Goal: Task Accomplishment & Management: Manage account settings

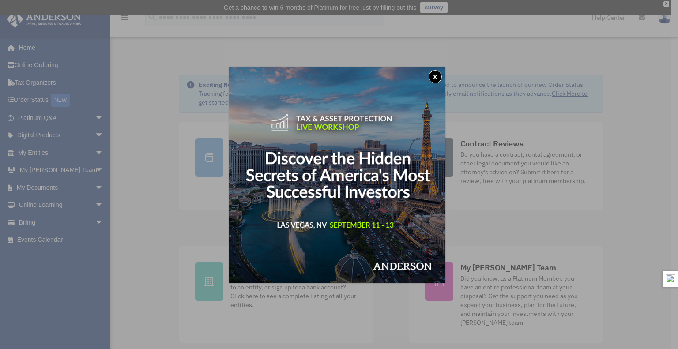
click at [438, 76] on button "x" at bounding box center [435, 76] width 13 height 13
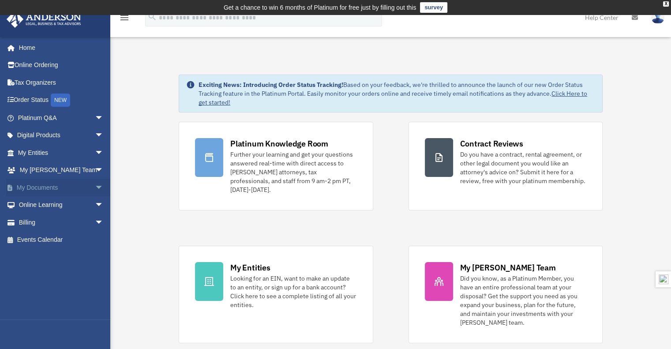
click at [39, 183] on link "My Documents arrow_drop_down" at bounding box center [61, 188] width 111 height 18
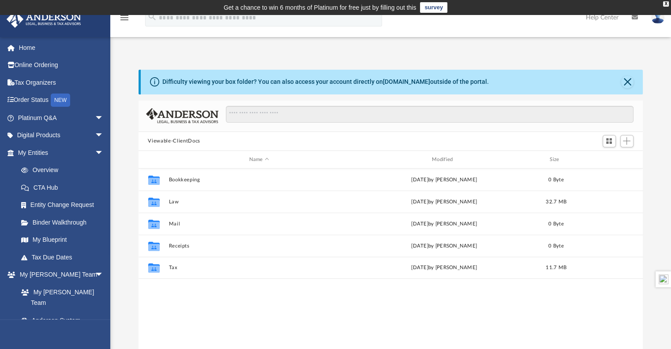
scroll to position [194, 498]
click at [177, 297] on div "Collaborated Folder Bookkeeping [DATE] by [PERSON_NAME] 0 Byte Collaborated Fol…" at bounding box center [391, 260] width 505 height 183
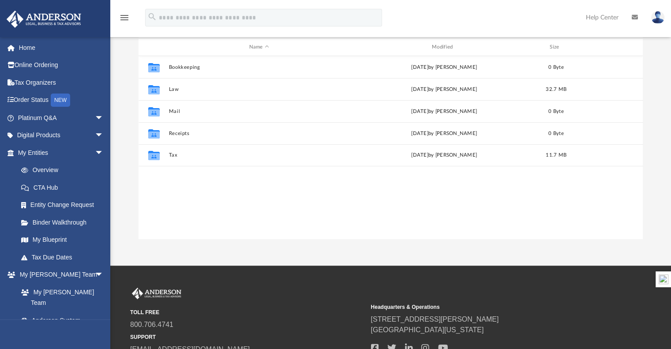
scroll to position [0, 0]
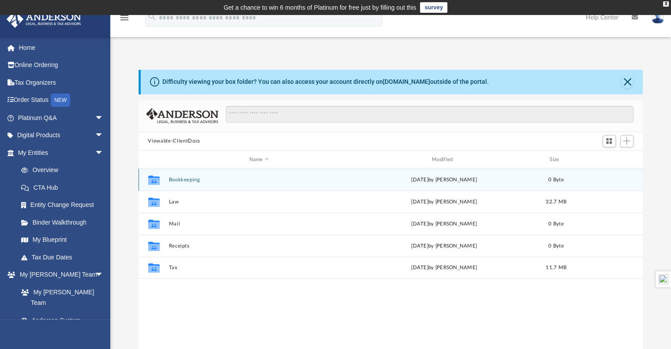
click at [185, 183] on div "Collaborated Folder Bookkeeping [DATE] by [PERSON_NAME] 0 Byte" at bounding box center [391, 180] width 505 height 22
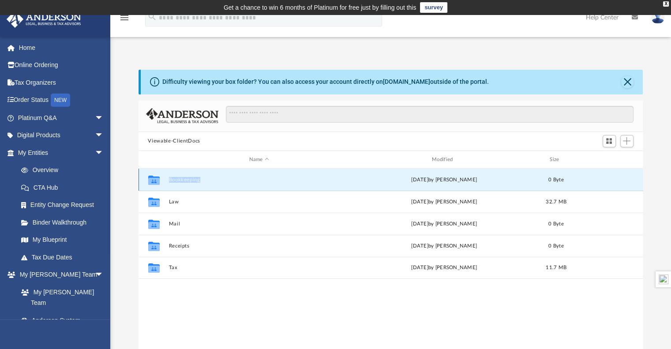
drag, startPoint x: 185, startPoint y: 183, endPoint x: 195, endPoint y: 180, distance: 10.7
click at [195, 180] on div "Collaborated Folder Bookkeeping [DATE] by [PERSON_NAME] 0 Byte" at bounding box center [391, 180] width 505 height 22
click at [195, 180] on button "Bookkeeping" at bounding box center [259, 180] width 181 height 6
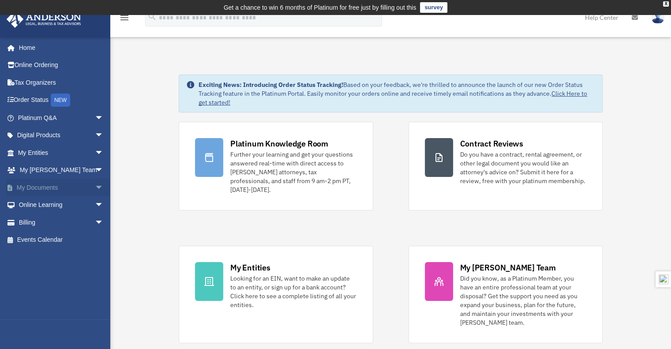
click at [95, 188] on span "arrow_drop_down" at bounding box center [104, 188] width 18 height 18
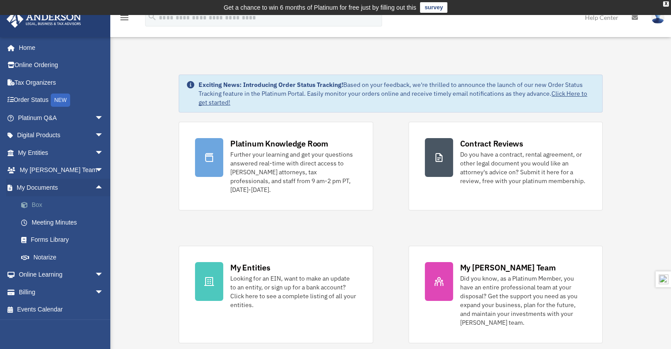
click at [40, 204] on link "Box" at bounding box center [64, 205] width 105 height 18
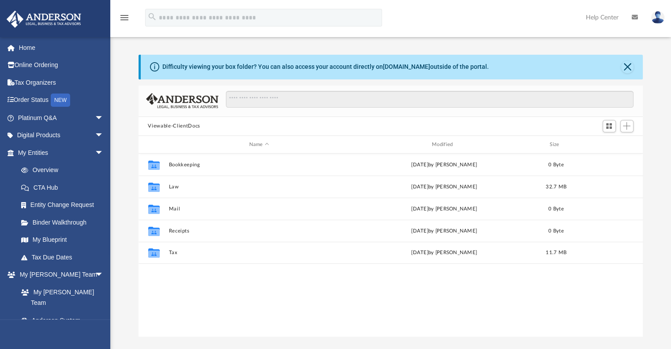
scroll to position [194, 498]
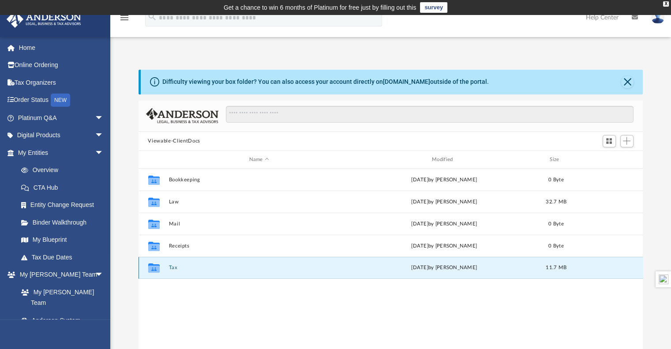
click at [171, 266] on button "Tax" at bounding box center [259, 268] width 181 height 6
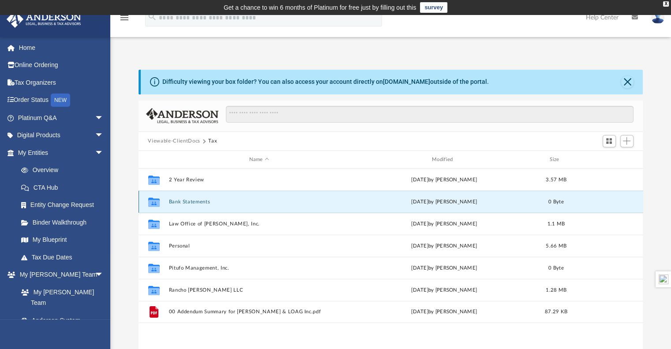
click at [203, 201] on button "Bank Statements" at bounding box center [259, 202] width 181 height 6
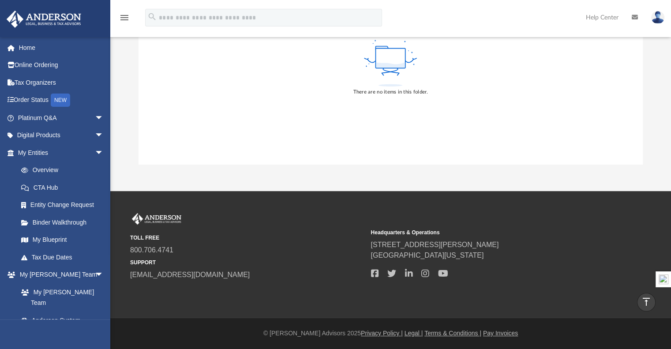
scroll to position [0, 0]
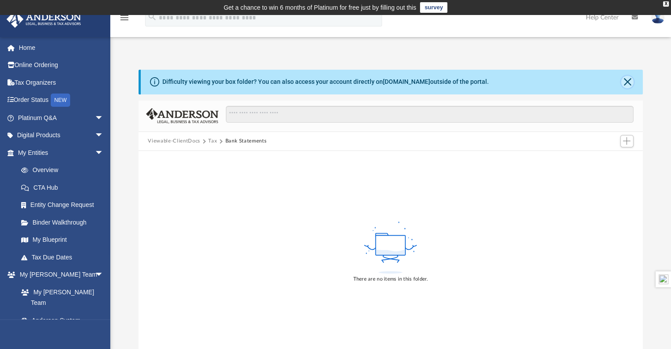
click at [629, 78] on button "Close" at bounding box center [627, 82] width 12 height 12
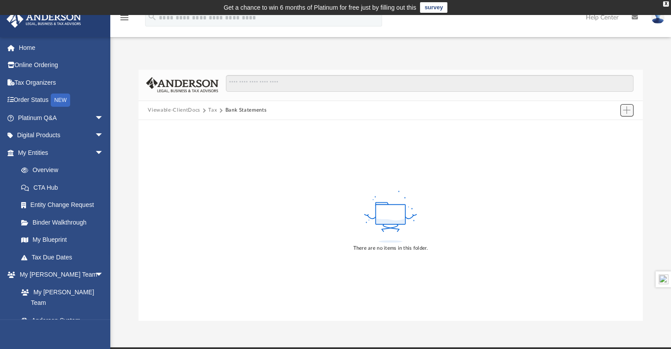
click at [621, 112] on button "Add" at bounding box center [627, 110] width 13 height 12
click at [613, 128] on li "Upload" at bounding box center [614, 127] width 28 height 9
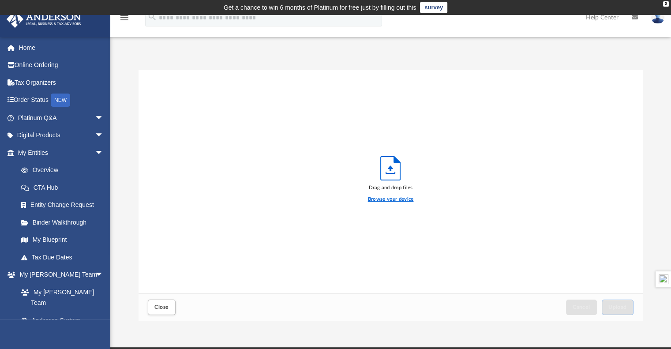
click at [395, 199] on label "Browse your device" at bounding box center [391, 200] width 46 height 8
click at [0, 0] on input "Browse your device" at bounding box center [0, 0] width 0 height 0
click at [157, 300] on button "Close" at bounding box center [161, 307] width 27 height 15
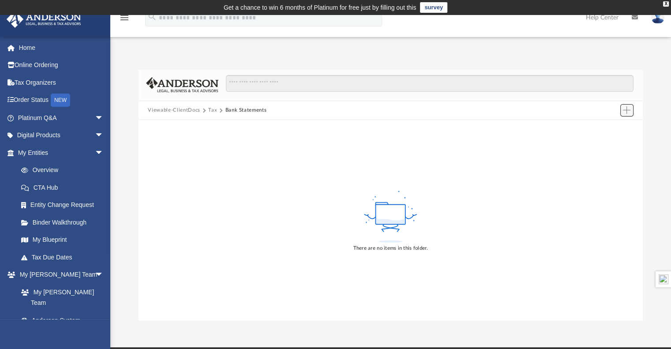
click at [629, 109] on span "Add" at bounding box center [627, 110] width 8 height 8
click at [612, 143] on li "New Folder" at bounding box center [614, 141] width 28 height 9
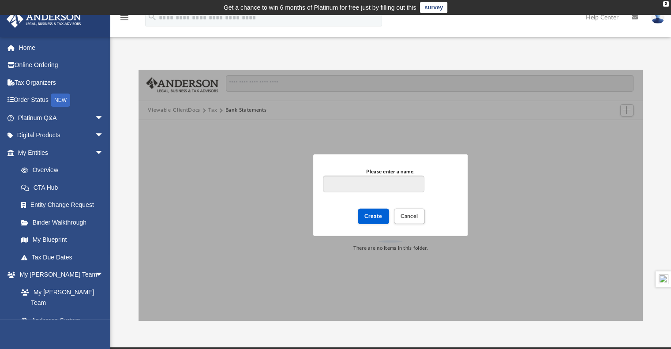
click at [397, 183] on input "Please enter a name." at bounding box center [373, 184] width 101 height 17
type input "********"
click at [375, 214] on span "Create" at bounding box center [374, 216] width 18 height 5
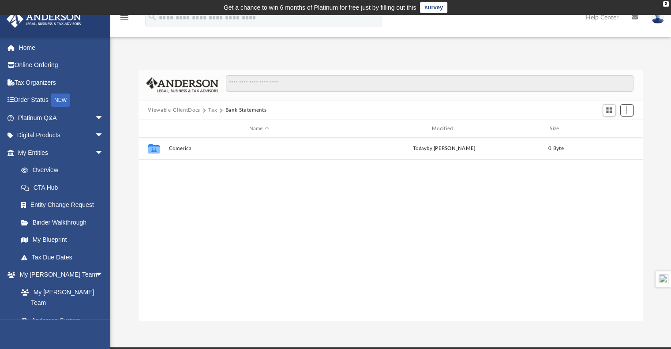
scroll to position [194, 498]
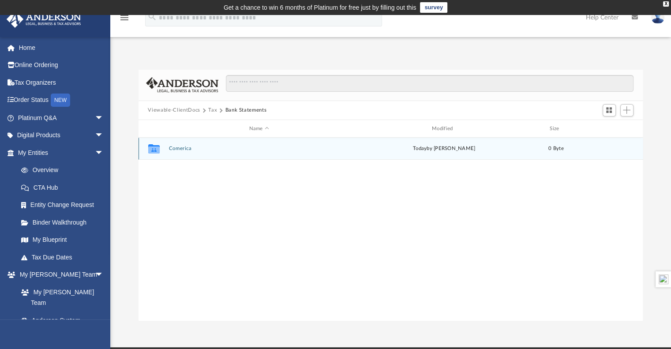
click at [177, 148] on button "Comerica" at bounding box center [259, 149] width 181 height 6
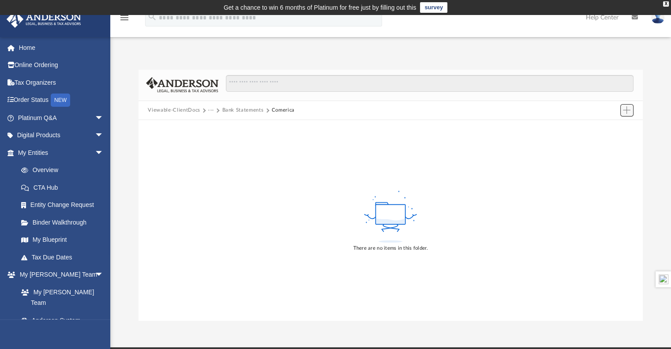
click at [628, 111] on span "Add" at bounding box center [627, 110] width 8 height 8
click at [611, 127] on li "Upload" at bounding box center [614, 127] width 28 height 9
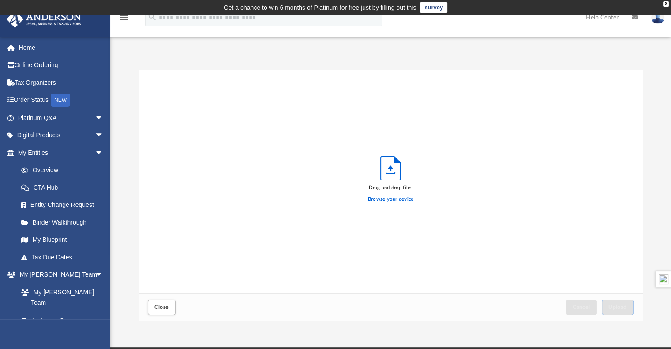
scroll to position [217, 498]
click at [384, 203] on label "Browse your device" at bounding box center [391, 200] width 46 height 8
click at [0, 0] on input "Browse your device" at bounding box center [0, 0] width 0 height 0
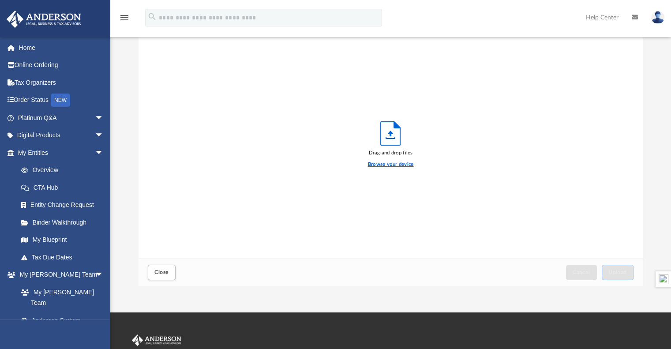
scroll to position [10, 0]
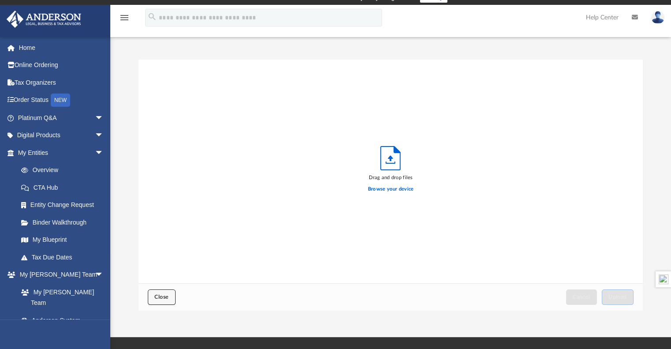
click at [161, 290] on button "Close" at bounding box center [161, 297] width 27 height 15
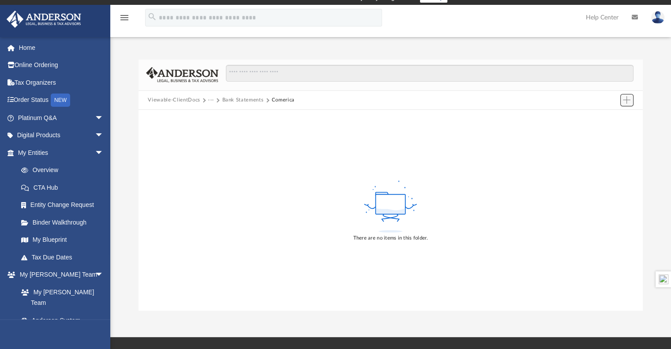
click at [629, 98] on span "Add" at bounding box center [627, 100] width 8 height 8
click at [613, 132] on li "New Folder" at bounding box center [614, 131] width 28 height 9
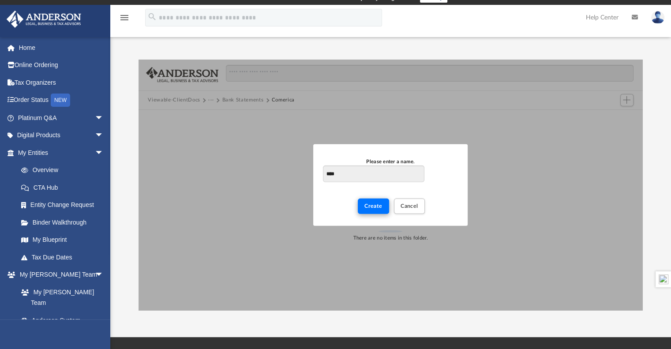
type input "****"
click at [373, 212] on button "Create" at bounding box center [373, 206] width 31 height 15
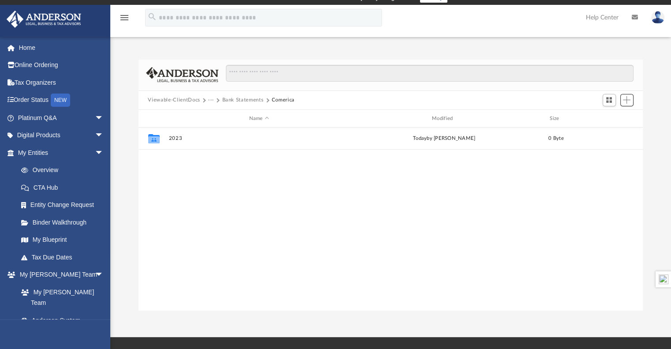
scroll to position [194, 498]
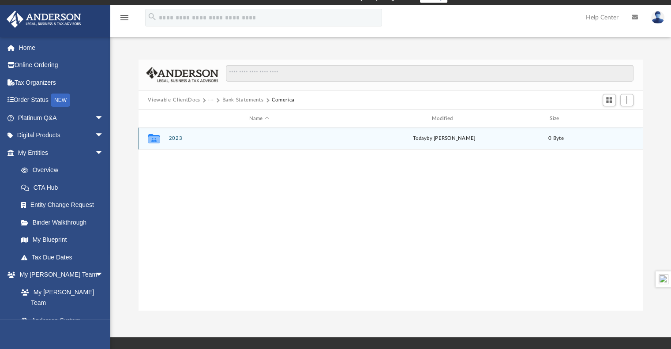
click at [192, 142] on div "Collaborated Folder 2023 [DATE] by [PERSON_NAME] 0 Byte" at bounding box center [391, 139] width 505 height 22
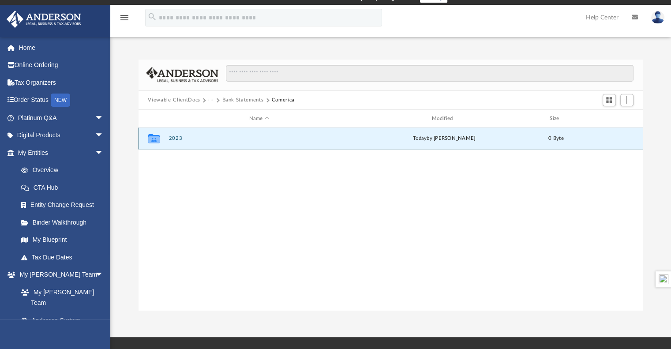
click at [192, 142] on div "Collaborated Folder 2023 [DATE] by [PERSON_NAME] 0 Byte" at bounding box center [391, 139] width 505 height 22
click at [177, 137] on button "2023" at bounding box center [259, 139] width 181 height 6
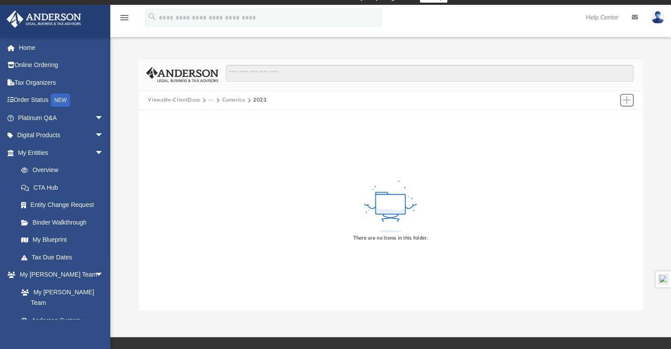
click at [629, 101] on span "Add" at bounding box center [627, 100] width 8 height 8
click at [613, 117] on li "Upload" at bounding box center [614, 117] width 28 height 9
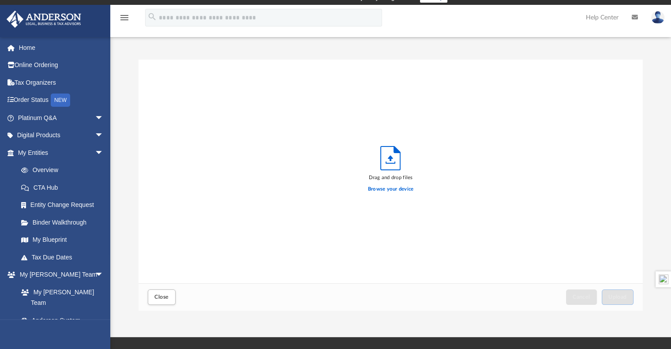
scroll to position [217, 498]
click at [385, 188] on label "Browse your device" at bounding box center [391, 189] width 46 height 8
click at [0, 0] on input "Browse your device" at bounding box center [0, 0] width 0 height 0
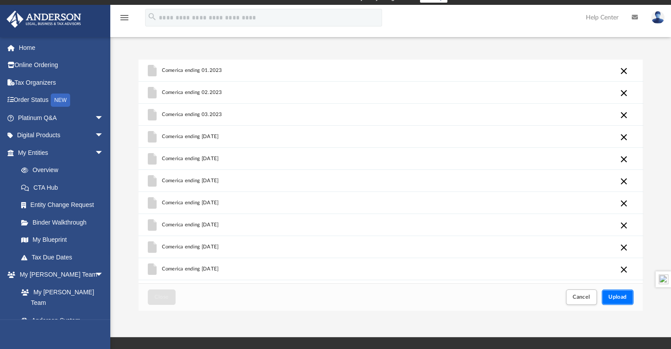
click at [621, 294] on span "Upload" at bounding box center [618, 296] width 19 height 5
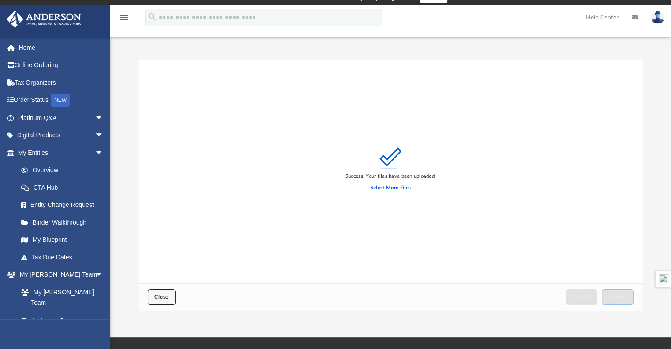
click at [164, 293] on button "Close" at bounding box center [161, 297] width 27 height 15
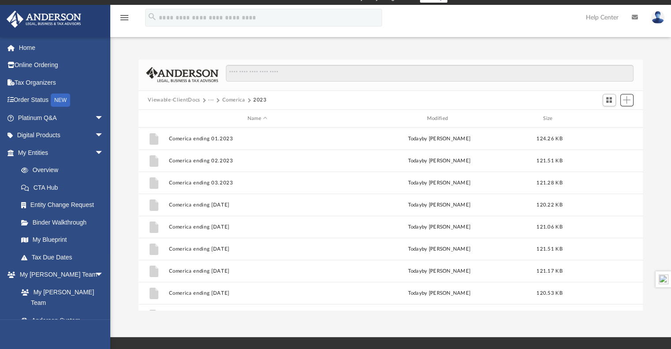
scroll to position [194, 498]
click at [237, 100] on button "Comerica" at bounding box center [233, 100] width 23 height 8
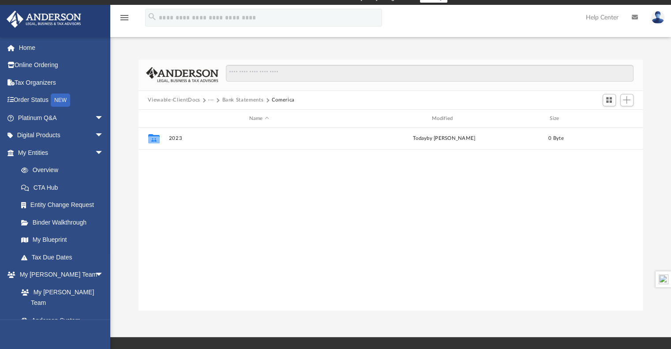
click at [207, 183] on div "Collaborated Folder 2023 [DATE] by [PERSON_NAME] 0 Byte" at bounding box center [391, 219] width 505 height 183
click at [627, 102] on span "Add" at bounding box center [627, 100] width 8 height 8
click at [611, 132] on li "New Folder" at bounding box center [614, 131] width 28 height 9
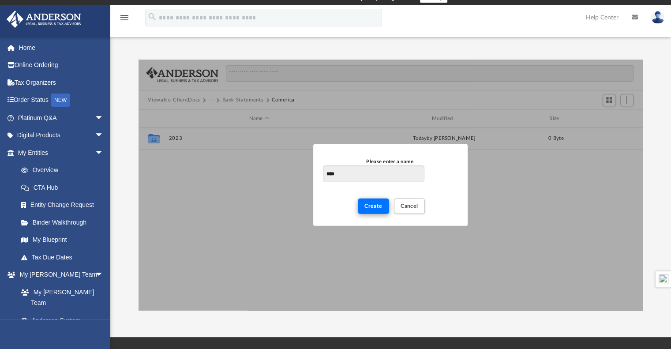
type input "****"
click at [378, 206] on span "Create" at bounding box center [374, 205] width 18 height 5
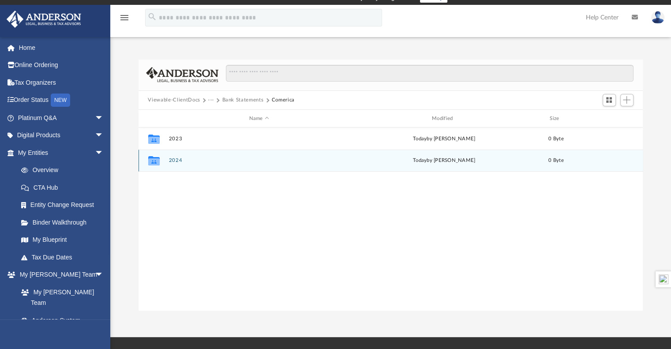
click at [190, 158] on button "2024" at bounding box center [259, 161] width 181 height 6
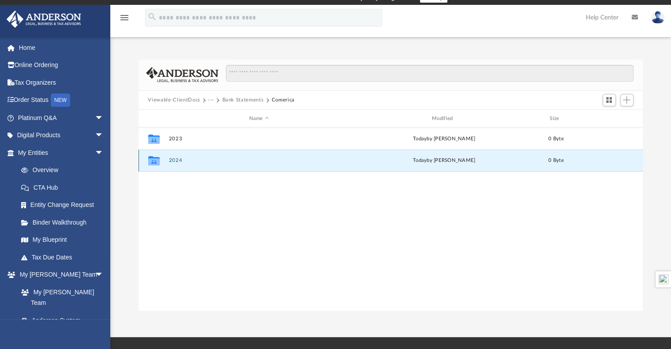
click at [190, 158] on button "2024" at bounding box center [259, 161] width 181 height 6
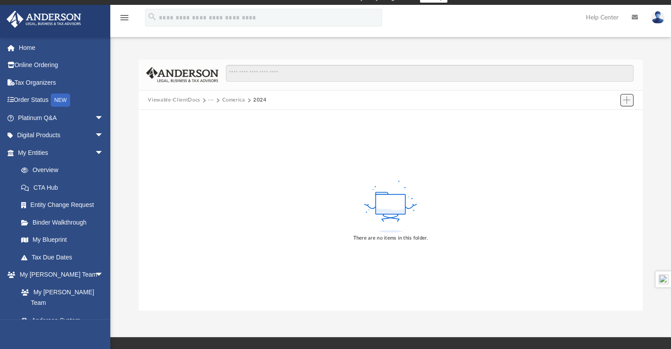
click at [629, 102] on span "Add" at bounding box center [627, 100] width 8 height 8
click at [610, 116] on li "Upload" at bounding box center [614, 117] width 28 height 9
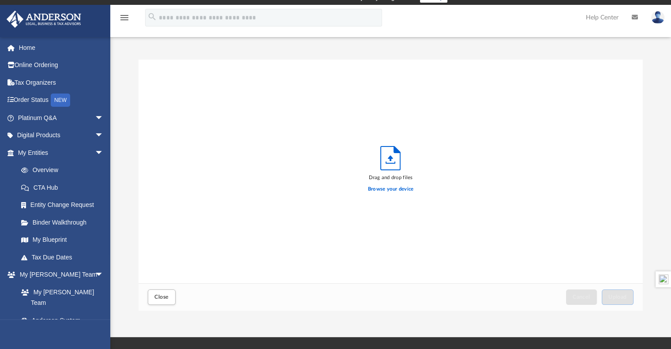
scroll to position [217, 498]
click at [373, 190] on label "Browse your device" at bounding box center [391, 189] width 46 height 8
click at [0, 0] on input "Browse your device" at bounding box center [0, 0] width 0 height 0
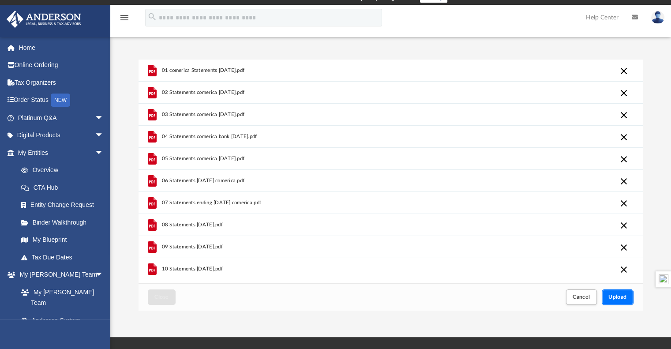
click at [619, 297] on span "Upload" at bounding box center [618, 296] width 19 height 5
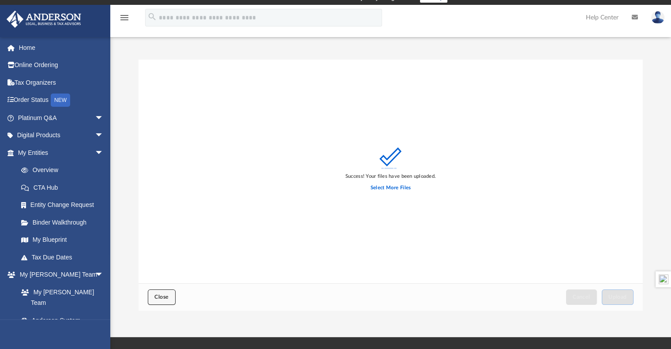
click at [154, 290] on button "Close" at bounding box center [161, 297] width 27 height 15
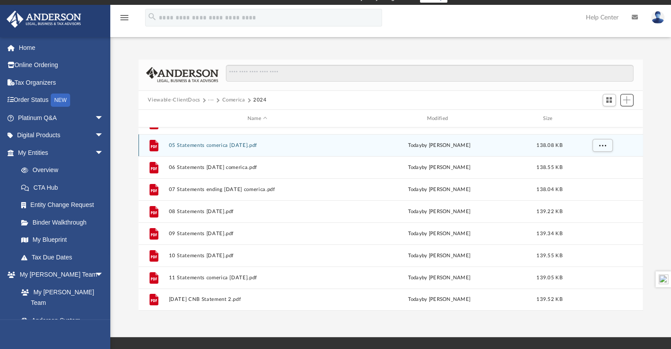
scroll to position [0, 0]
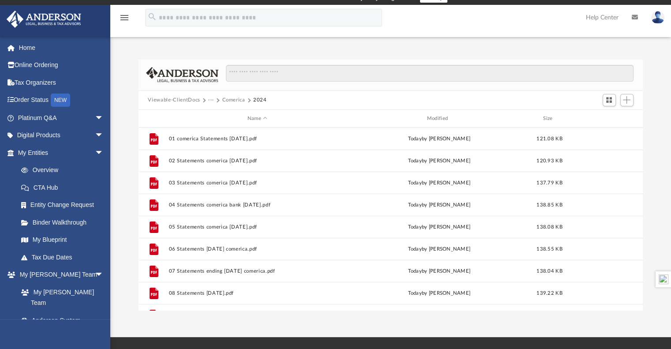
click at [234, 99] on button "Comerica" at bounding box center [233, 100] width 23 height 8
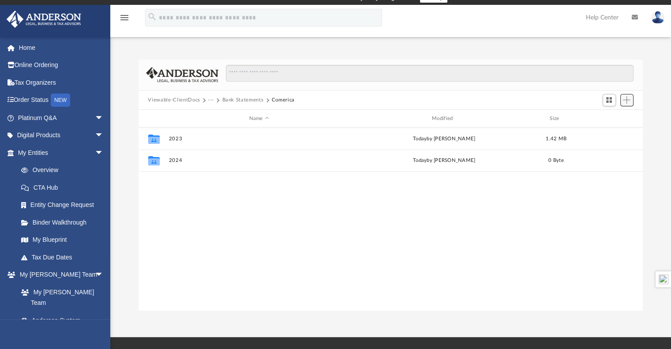
click at [630, 94] on button "Add" at bounding box center [627, 100] width 13 height 12
click at [610, 132] on li "New Folder" at bounding box center [614, 131] width 28 height 9
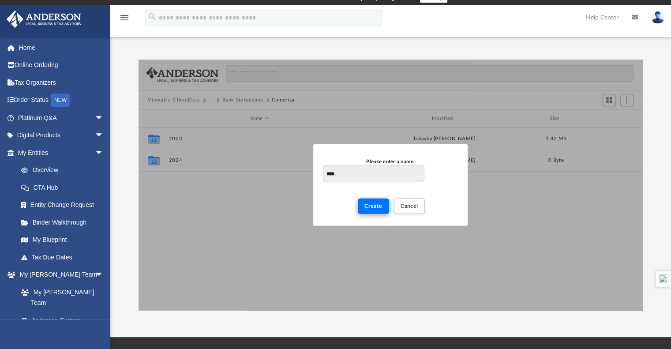
type input "****"
click at [380, 204] on span "Create" at bounding box center [374, 205] width 18 height 5
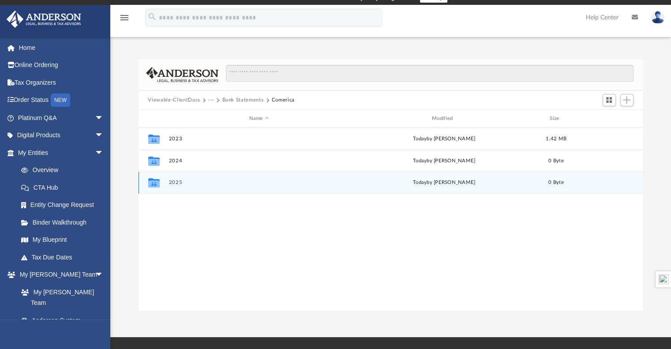
click at [175, 184] on button "2025" at bounding box center [259, 183] width 181 height 6
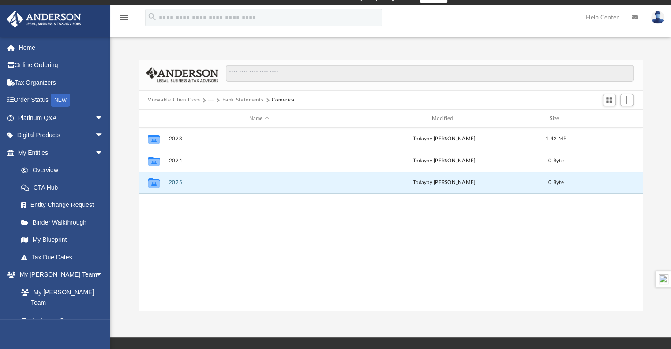
click at [175, 184] on button "2025" at bounding box center [259, 183] width 181 height 6
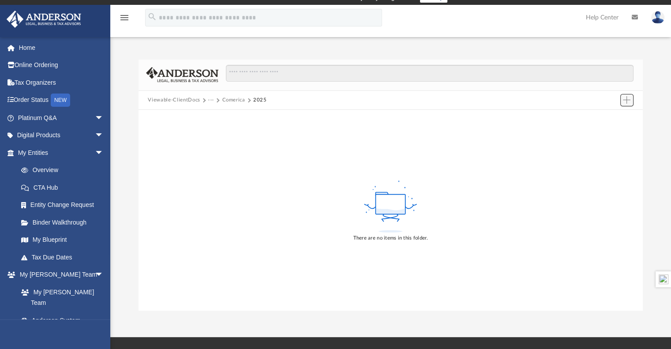
click at [628, 100] on span "Add" at bounding box center [627, 100] width 8 height 8
click at [610, 118] on li "Upload" at bounding box center [614, 117] width 28 height 9
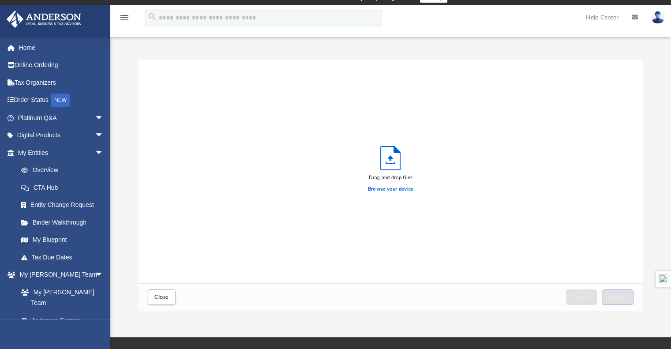
scroll to position [217, 498]
click at [395, 189] on label "Browse your device" at bounding box center [391, 189] width 46 height 8
click at [0, 0] on input "Browse your device" at bounding box center [0, 0] width 0 height 0
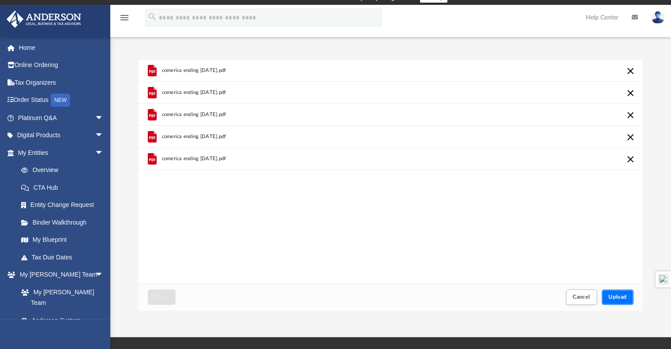
click at [621, 300] on button "Upload" at bounding box center [618, 297] width 32 height 15
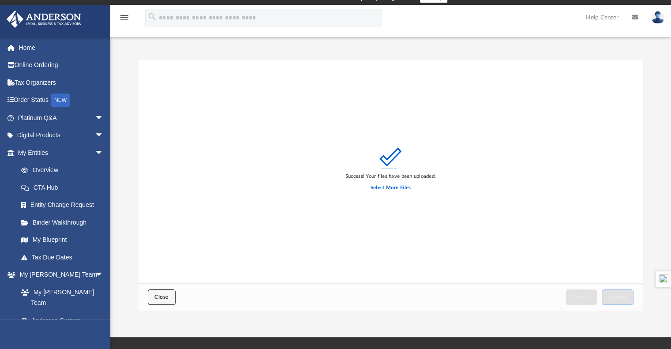
click at [157, 297] on span "Close" at bounding box center [161, 296] width 14 height 5
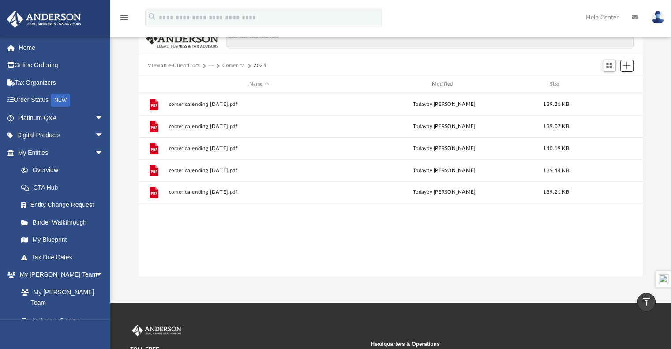
scroll to position [0, 0]
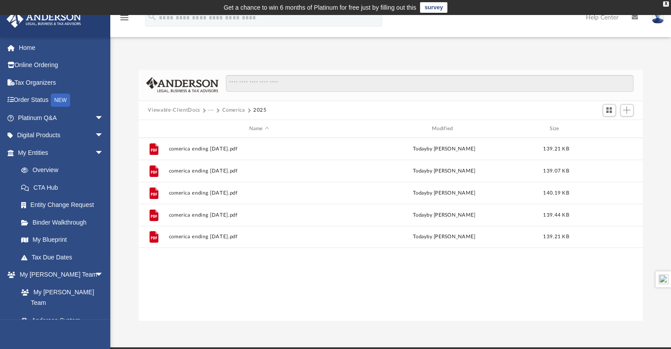
click at [237, 108] on button "Comerica" at bounding box center [233, 110] width 23 height 8
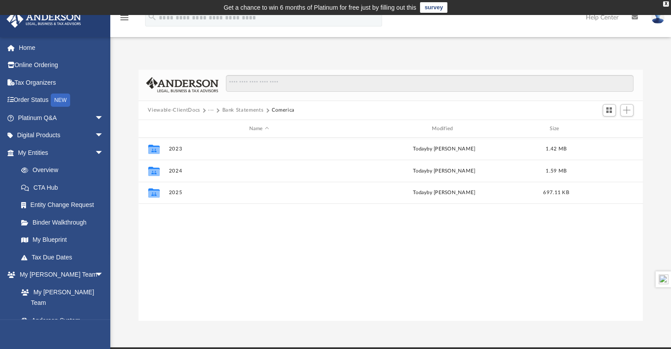
click at [237, 108] on button "Bank Statements" at bounding box center [242, 110] width 41 height 8
click at [630, 106] on span "Add" at bounding box center [627, 110] width 8 height 8
click at [614, 143] on li "New Folder" at bounding box center [614, 141] width 28 height 9
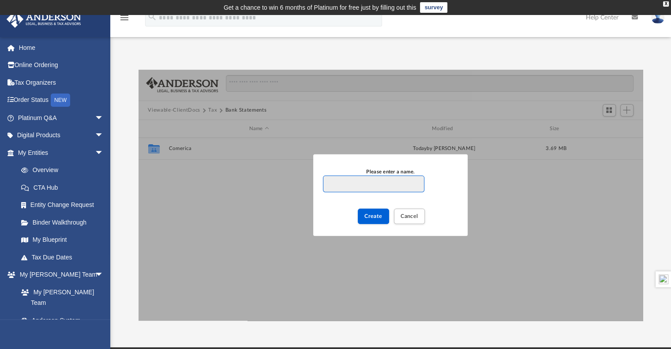
click at [376, 188] on input "Please enter a name." at bounding box center [373, 184] width 101 height 17
type input "**********"
click at [377, 217] on span "Create" at bounding box center [374, 216] width 18 height 5
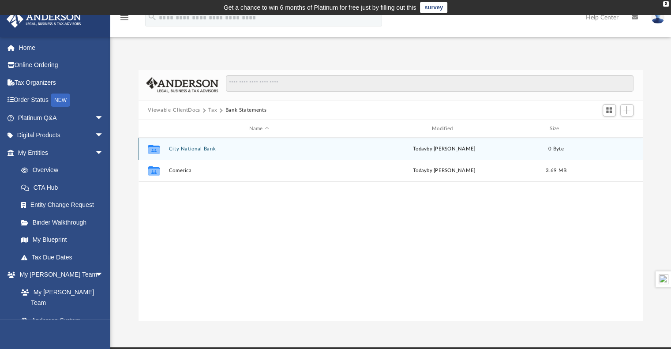
click at [198, 145] on div "Collaborated Folder City National Bank [DATE] by [PERSON_NAME] 0 Byte" at bounding box center [391, 149] width 505 height 22
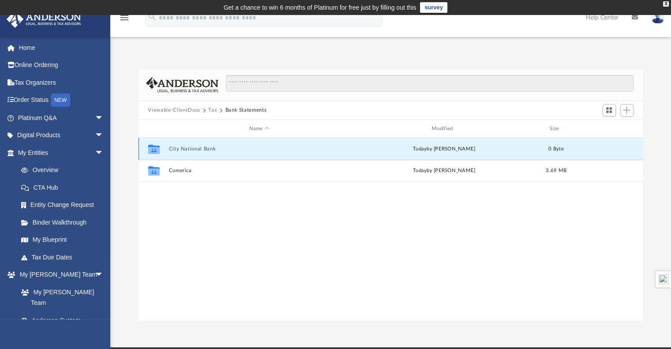
click at [203, 148] on button "City National Bank" at bounding box center [259, 149] width 181 height 6
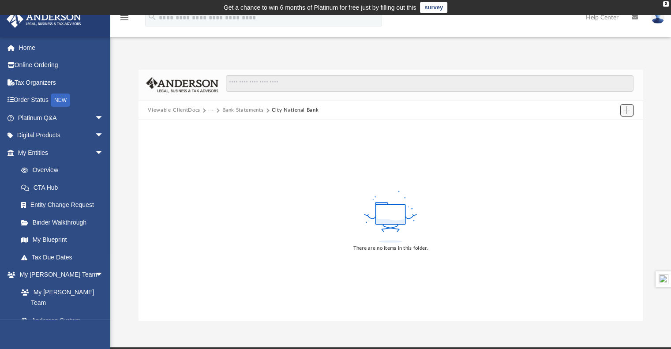
click at [629, 113] on span "Add" at bounding box center [627, 110] width 8 height 8
click at [611, 142] on li "New Folder" at bounding box center [614, 141] width 28 height 9
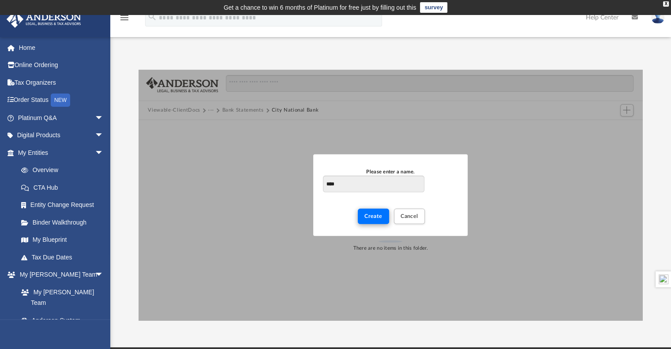
type input "****"
click at [379, 212] on button "Create" at bounding box center [373, 216] width 31 height 15
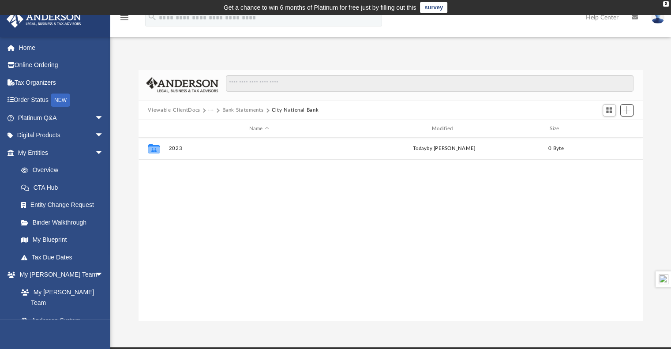
scroll to position [194, 498]
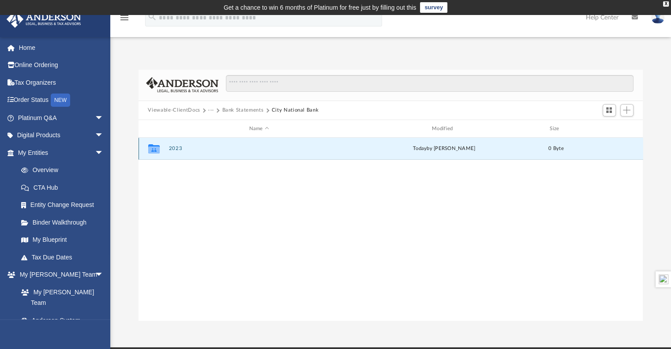
click at [173, 151] on button "2023" at bounding box center [259, 149] width 181 height 6
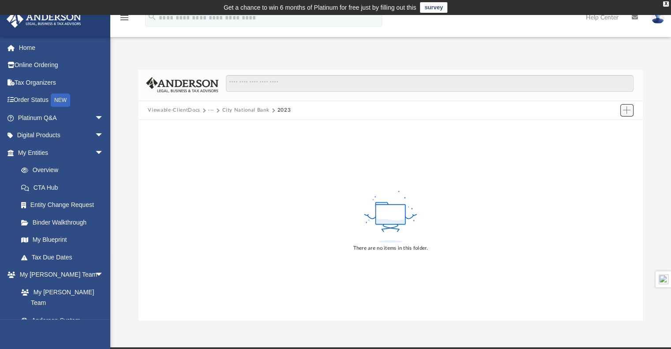
click at [626, 113] on span "Add" at bounding box center [627, 110] width 8 height 8
click at [608, 126] on li "Upload" at bounding box center [614, 127] width 28 height 9
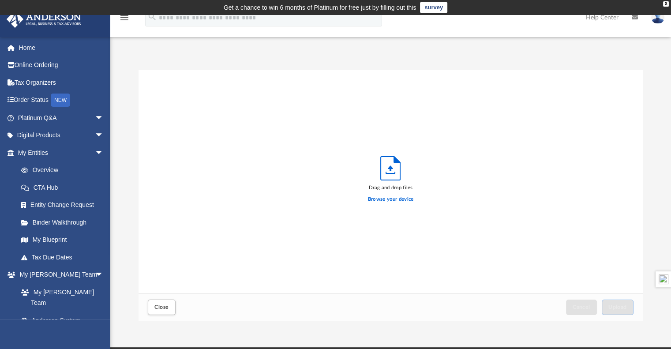
scroll to position [217, 498]
click at [395, 198] on label "Browse your device" at bounding box center [391, 200] width 46 height 8
click at [0, 0] on input "Browse your device" at bounding box center [0, 0] width 0 height 0
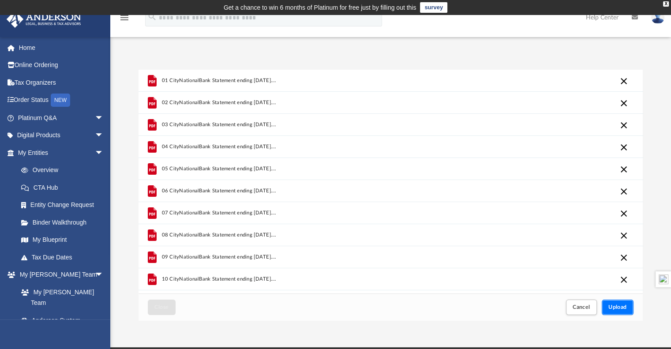
click at [621, 302] on button "Upload" at bounding box center [618, 307] width 32 height 15
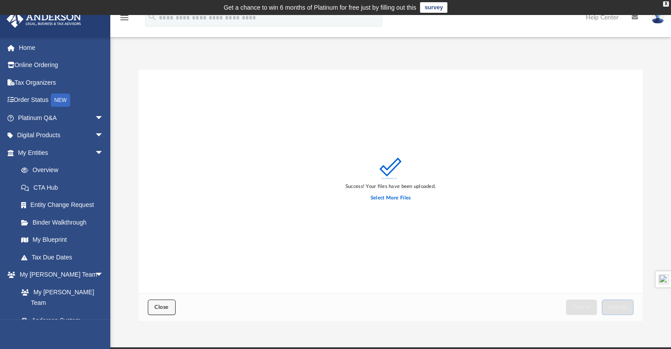
click at [166, 305] on span "Close" at bounding box center [161, 307] width 14 height 5
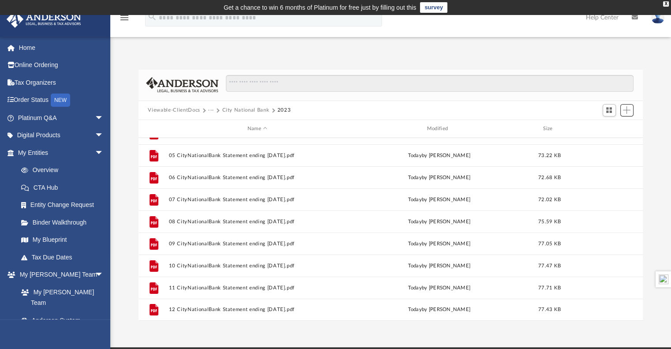
scroll to position [0, 0]
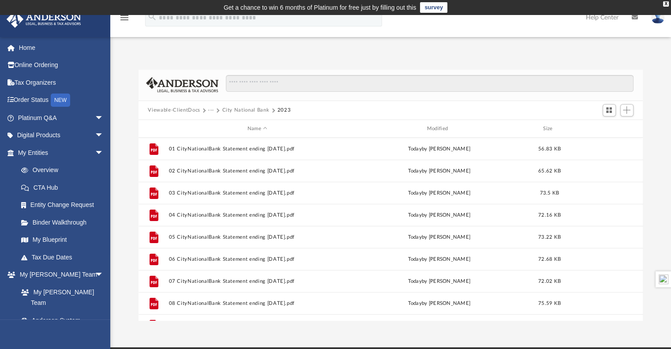
click at [247, 108] on button "City National Bank" at bounding box center [245, 110] width 47 height 8
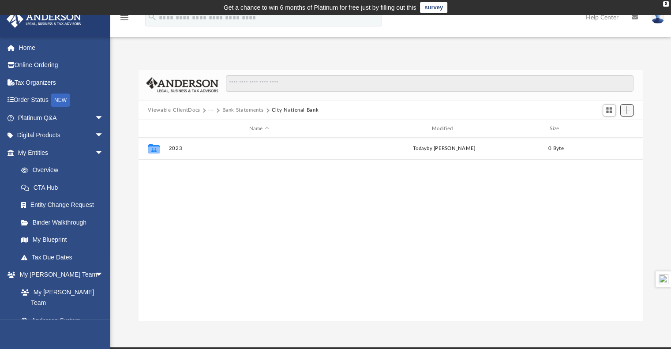
click at [630, 113] on span "Add" at bounding box center [627, 110] width 8 height 8
click at [611, 144] on li "New Folder" at bounding box center [614, 141] width 28 height 9
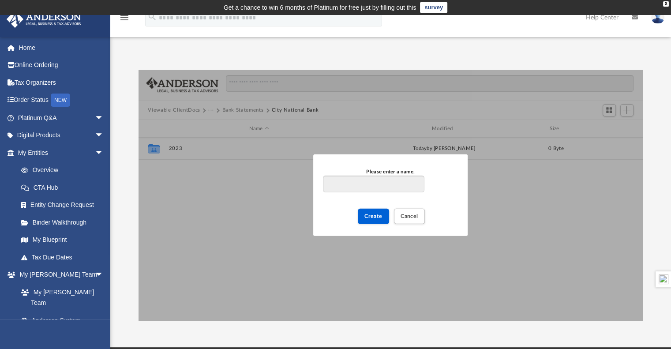
click at [406, 180] on input "Please enter a name." at bounding box center [373, 184] width 101 height 17
type input "****"
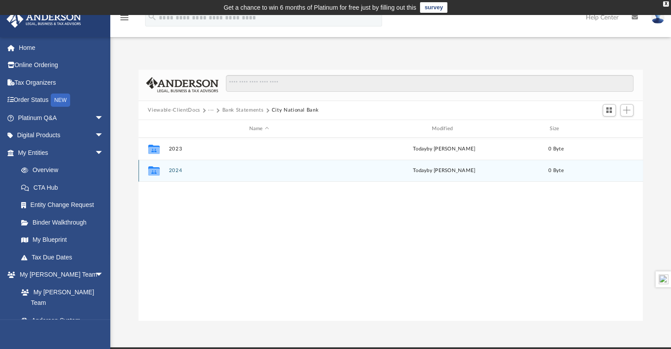
click at [192, 177] on div "Collaborated Folder 2024 [DATE] by [PERSON_NAME] 0 Byte" at bounding box center [391, 171] width 505 height 22
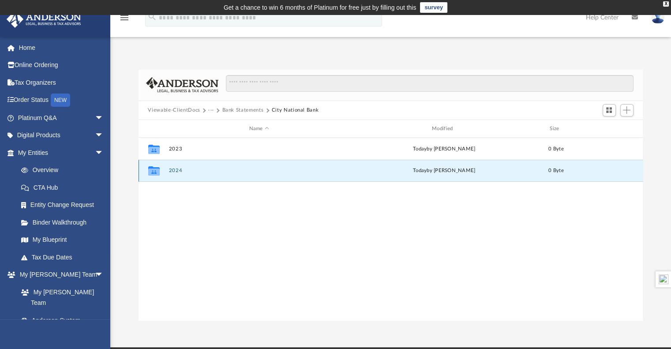
click at [192, 177] on div "Collaborated Folder 2024 [DATE] by [PERSON_NAME] 0 Byte" at bounding box center [391, 171] width 505 height 22
click at [173, 170] on button "2024" at bounding box center [259, 171] width 181 height 6
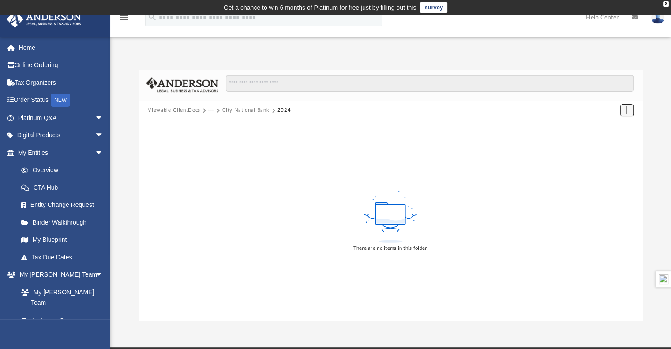
click at [628, 109] on span "Add" at bounding box center [627, 110] width 8 height 8
click at [613, 127] on li "Upload" at bounding box center [614, 127] width 28 height 9
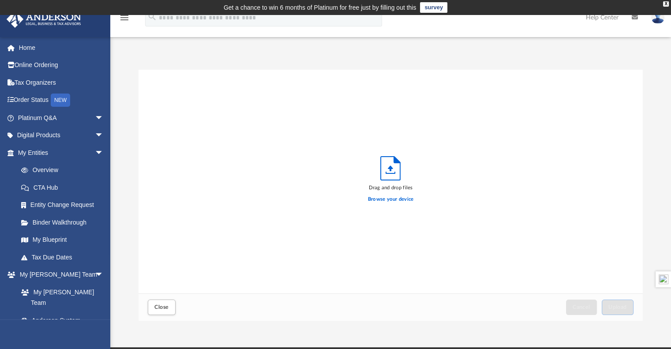
scroll to position [217, 498]
click at [390, 201] on label "Browse your device" at bounding box center [391, 200] width 46 height 8
click at [0, 0] on input "Browse your device" at bounding box center [0, 0] width 0 height 0
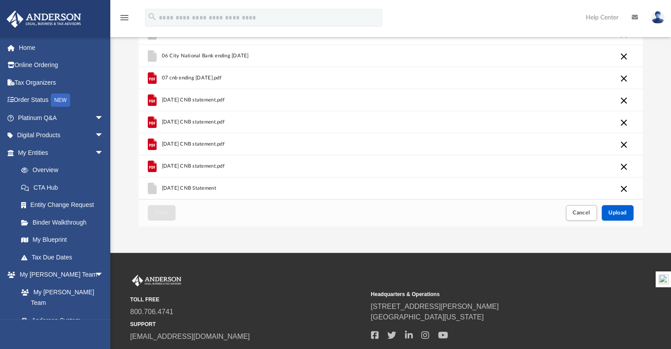
scroll to position [97, 0]
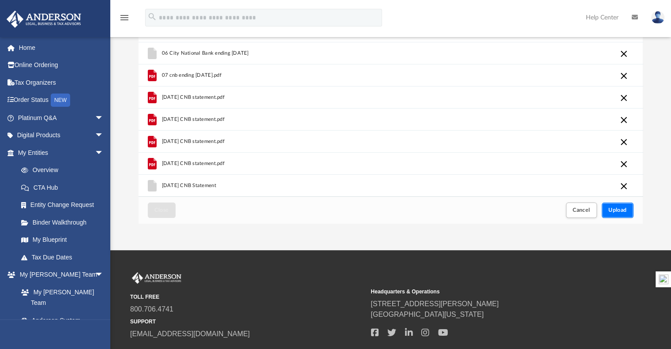
click at [615, 207] on span "Upload" at bounding box center [618, 209] width 19 height 5
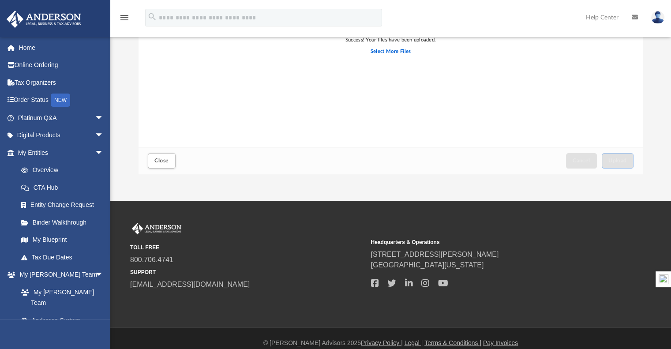
scroll to position [0, 0]
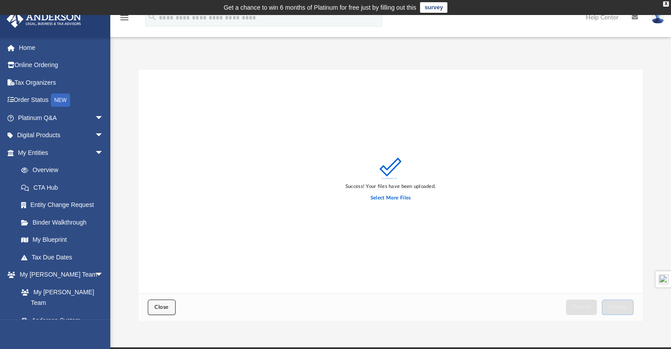
click at [157, 310] on button "Close" at bounding box center [161, 307] width 27 height 15
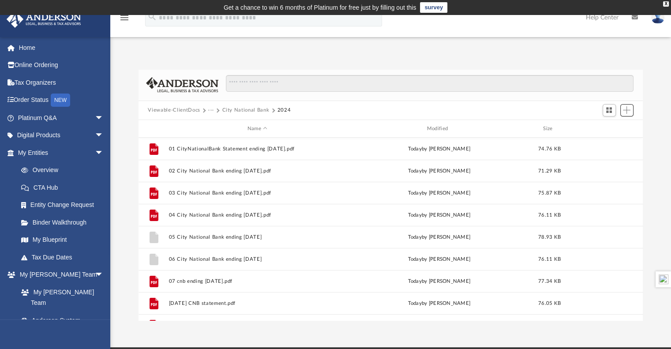
scroll to position [194, 498]
click at [257, 107] on button "City National Bank" at bounding box center [245, 110] width 47 height 8
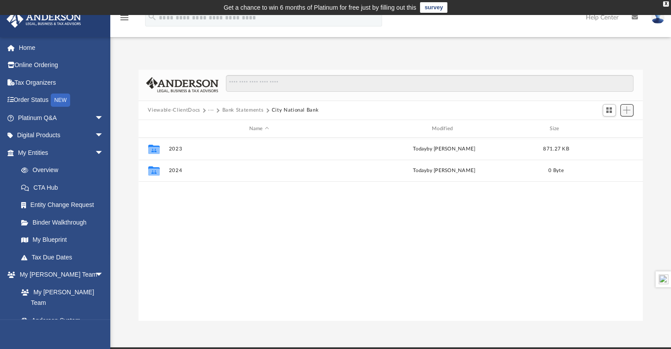
click at [627, 109] on span "Add" at bounding box center [627, 110] width 8 height 8
click at [610, 129] on li "Upload" at bounding box center [614, 127] width 28 height 9
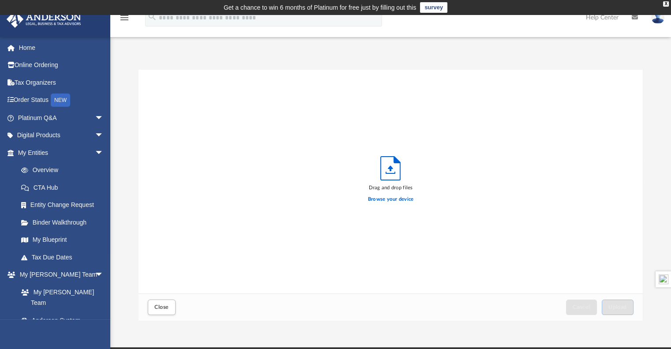
scroll to position [217, 498]
click at [151, 305] on button "Close" at bounding box center [161, 307] width 27 height 15
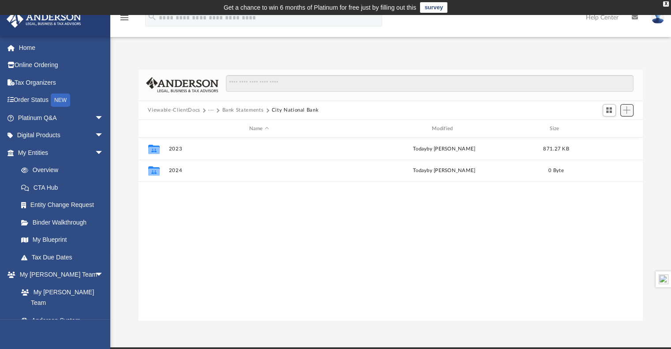
click at [626, 111] on span "Add" at bounding box center [627, 110] width 8 height 8
click at [255, 252] on div "Collaborated Folder 2023 [DATE] by [PERSON_NAME] 871.27 KB Collaborated Folder …" at bounding box center [391, 229] width 505 height 183
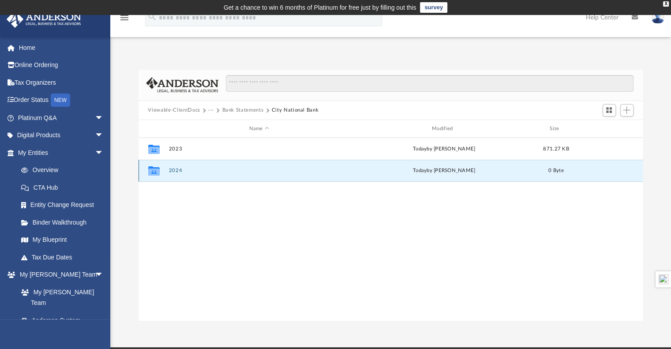
click at [176, 169] on button "2024" at bounding box center [259, 171] width 181 height 6
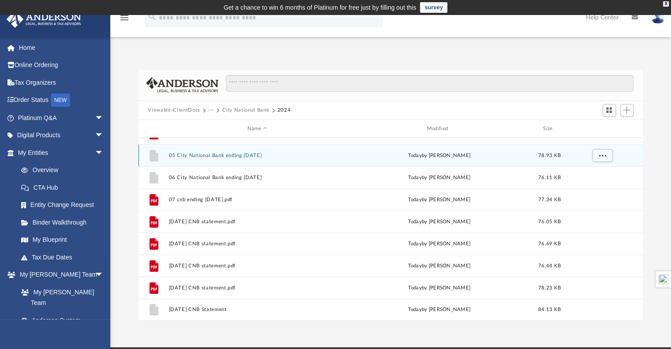
scroll to position [0, 0]
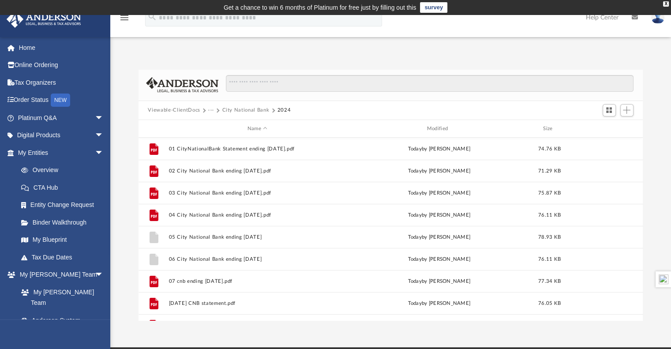
click at [244, 109] on button "City National Bank" at bounding box center [245, 110] width 47 height 8
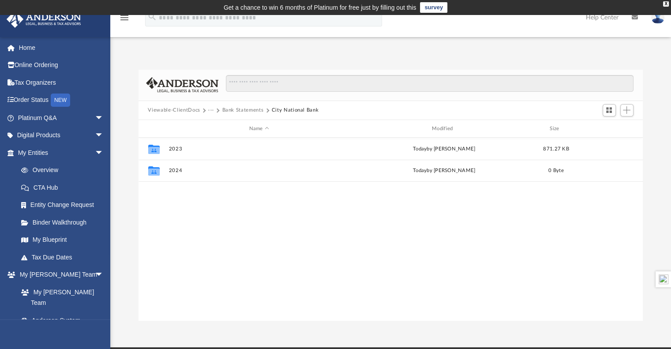
click at [254, 267] on div "Collaborated Folder 2023 [DATE] by [PERSON_NAME] 871.27 KB Collaborated Folder …" at bounding box center [391, 229] width 505 height 183
click at [626, 105] on button "Add" at bounding box center [627, 110] width 13 height 12
click at [618, 141] on li "New Folder" at bounding box center [614, 141] width 28 height 9
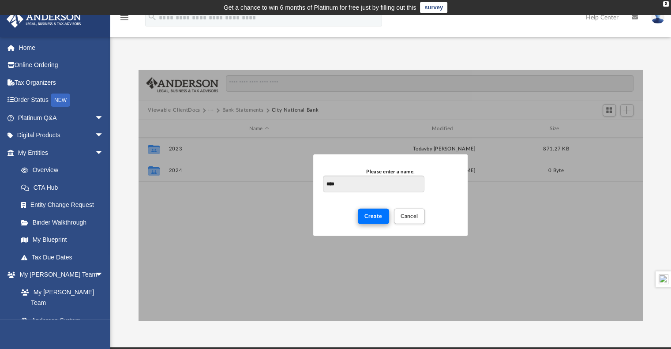
type input "****"
click at [370, 218] on span "Create" at bounding box center [374, 216] width 18 height 5
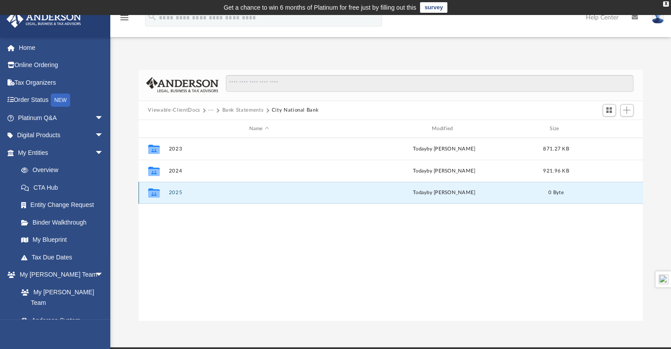
click at [175, 190] on button "2025" at bounding box center [259, 193] width 181 height 6
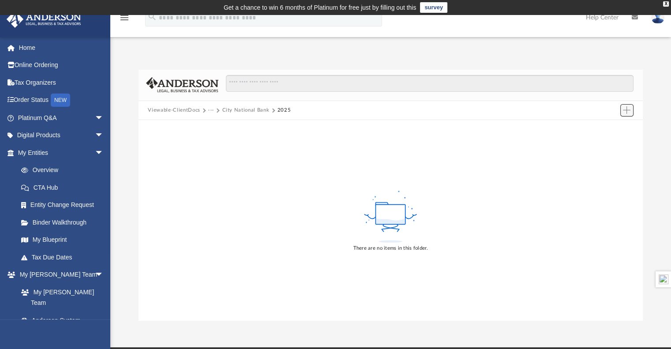
click at [626, 107] on span "Add" at bounding box center [627, 110] width 8 height 8
click at [607, 129] on li "Upload" at bounding box center [614, 127] width 28 height 9
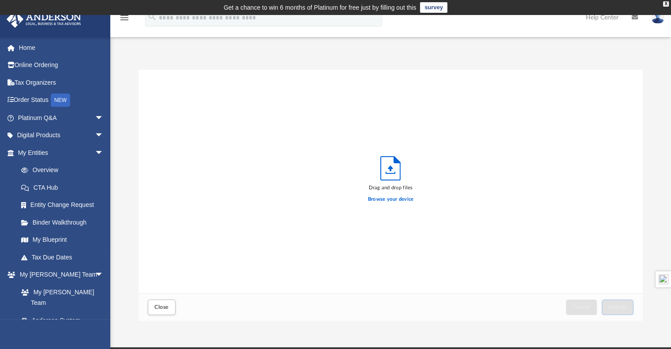
scroll to position [217, 498]
click at [390, 199] on label "Browse your device" at bounding box center [391, 200] width 46 height 8
click at [0, 0] on input "Browse your device" at bounding box center [0, 0] width 0 height 0
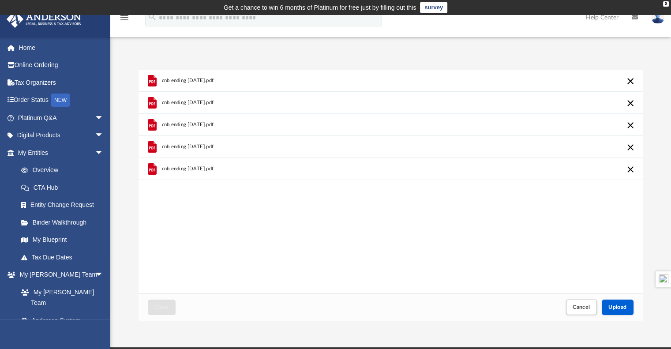
click at [621, 303] on iframe at bounding box center [620, 320] width 79 height 35
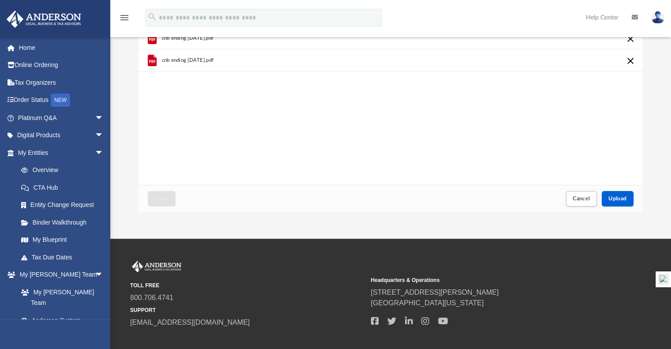
scroll to position [109, 0]
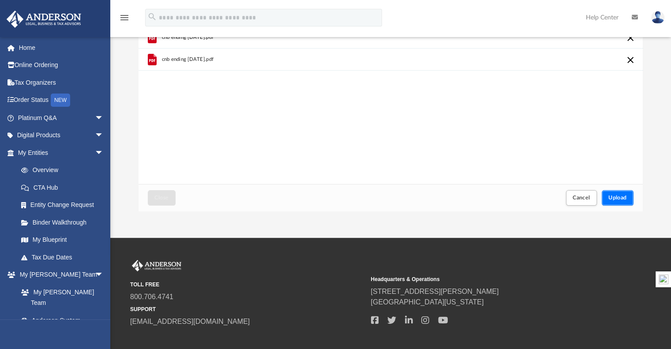
click at [616, 198] on span "Upload" at bounding box center [618, 197] width 19 height 5
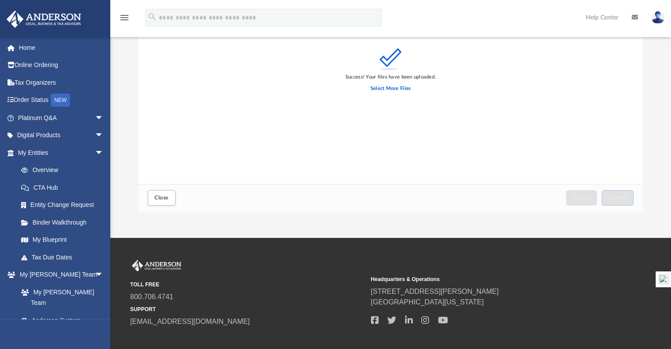
scroll to position [0, 0]
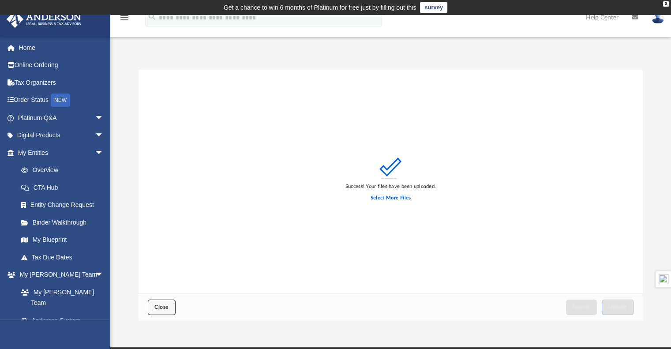
click at [164, 307] on span "Close" at bounding box center [161, 307] width 14 height 5
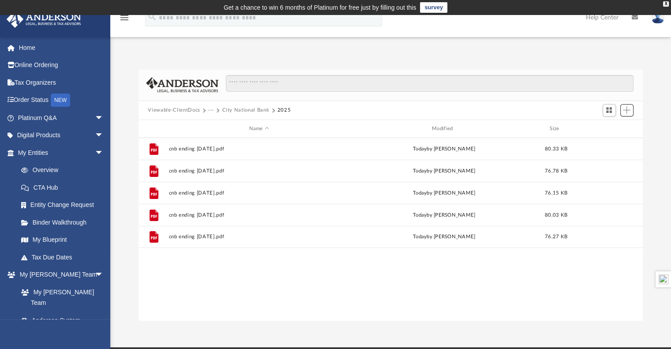
scroll to position [194, 498]
click at [254, 109] on button "City National Bank" at bounding box center [245, 110] width 47 height 8
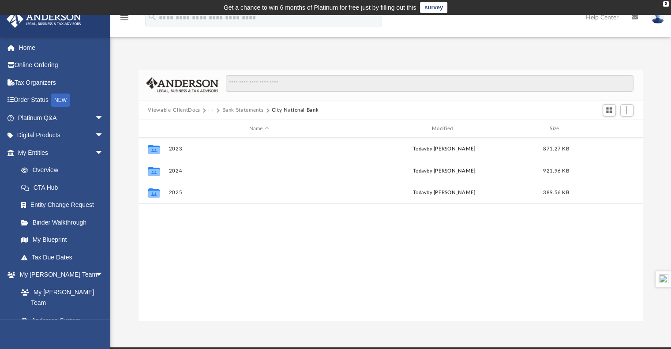
click at [245, 108] on button "Bank Statements" at bounding box center [242, 110] width 41 height 8
click at [624, 111] on span "Add" at bounding box center [627, 110] width 8 height 8
click at [615, 140] on li "New Folder" at bounding box center [614, 141] width 28 height 9
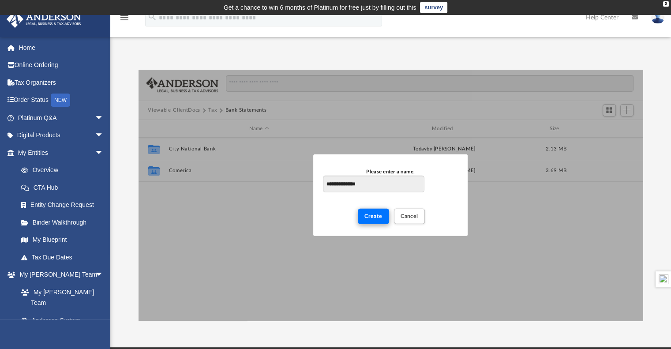
type input "**********"
click at [378, 218] on span "Create" at bounding box center [374, 216] width 18 height 5
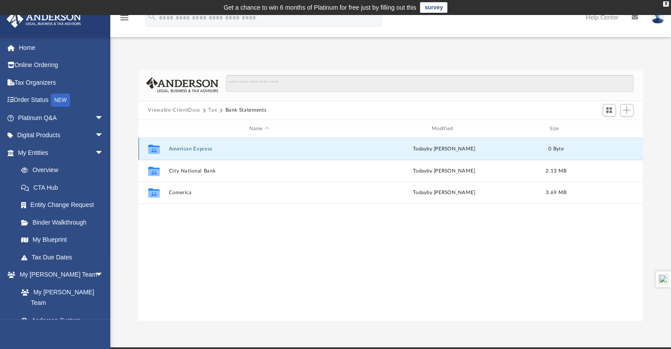
click at [192, 148] on button "American Express" at bounding box center [259, 149] width 181 height 6
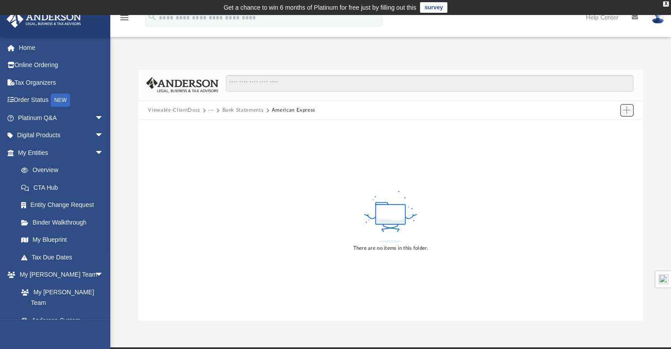
click at [624, 109] on span "Add" at bounding box center [627, 110] width 8 height 8
click at [610, 124] on li "Upload" at bounding box center [614, 127] width 28 height 9
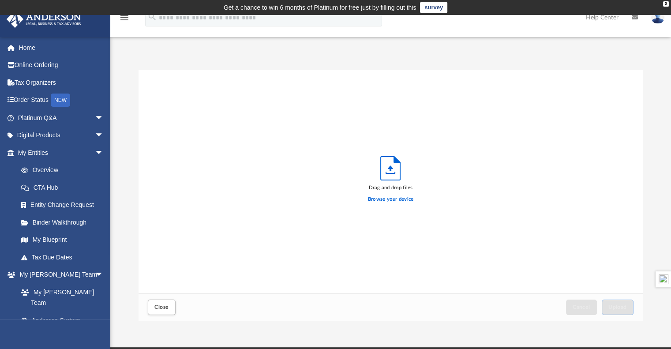
scroll to position [217, 498]
click at [159, 306] on span "Close" at bounding box center [161, 307] width 14 height 5
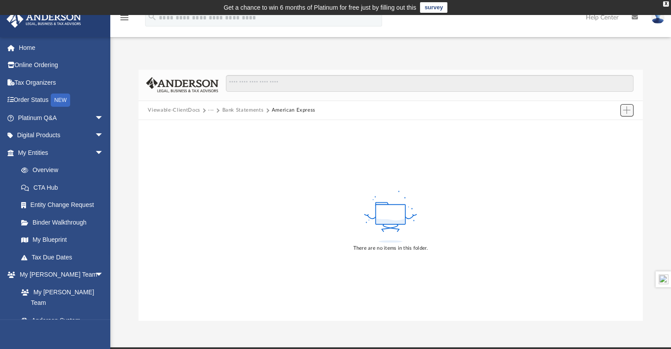
click at [627, 114] on button "Add" at bounding box center [627, 110] width 13 height 12
click at [609, 139] on li "New Folder" at bounding box center [614, 141] width 28 height 9
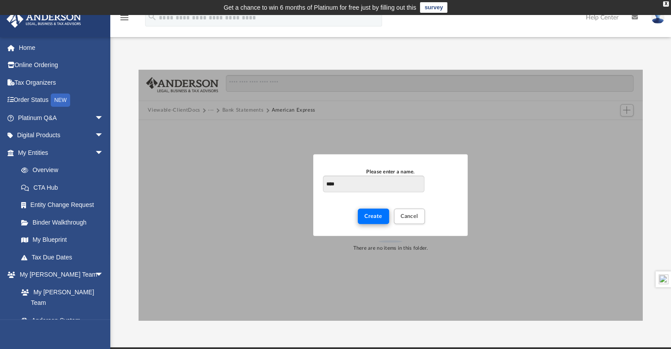
type input "****"
click at [376, 211] on button "Create" at bounding box center [373, 216] width 31 height 15
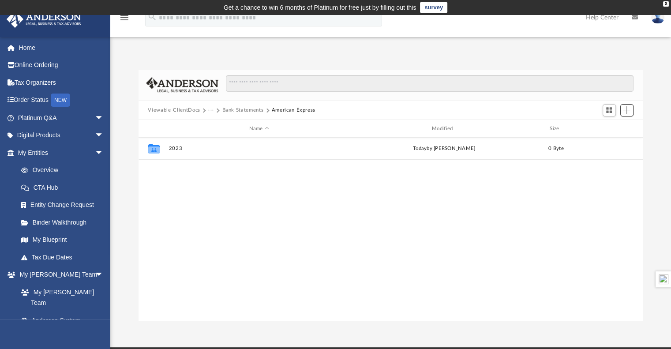
scroll to position [194, 498]
click at [625, 108] on span "Add" at bounding box center [627, 110] width 8 height 8
click at [615, 138] on li "New Folder" at bounding box center [614, 141] width 28 height 9
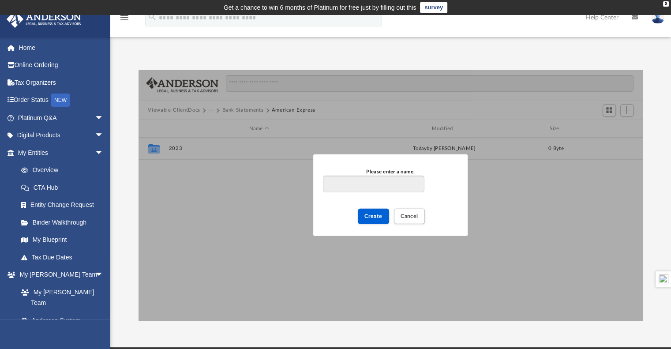
click at [368, 189] on input "Please enter a name." at bounding box center [373, 184] width 101 height 17
type input "****"
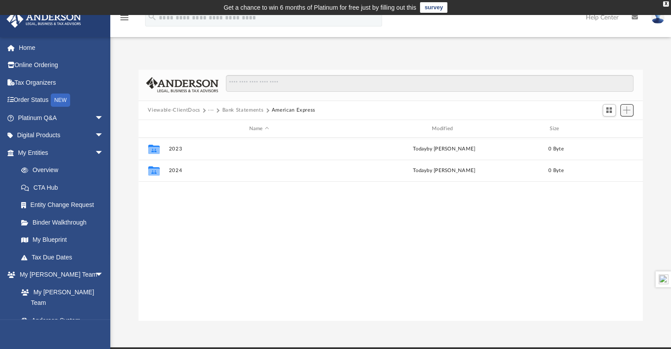
click at [628, 107] on span "Add" at bounding box center [627, 110] width 8 height 8
click at [613, 139] on li "New Folder" at bounding box center [614, 141] width 28 height 9
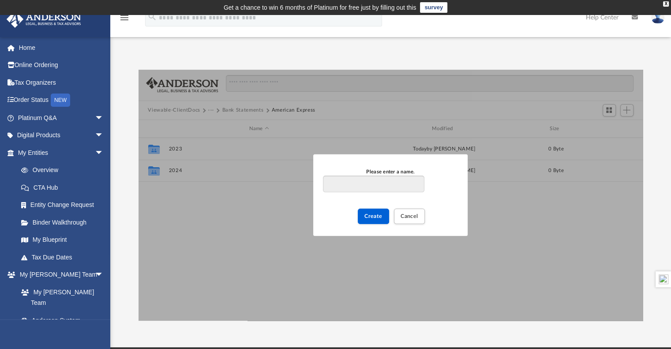
click at [410, 181] on input "Please enter a name." at bounding box center [373, 184] width 101 height 17
type input "****"
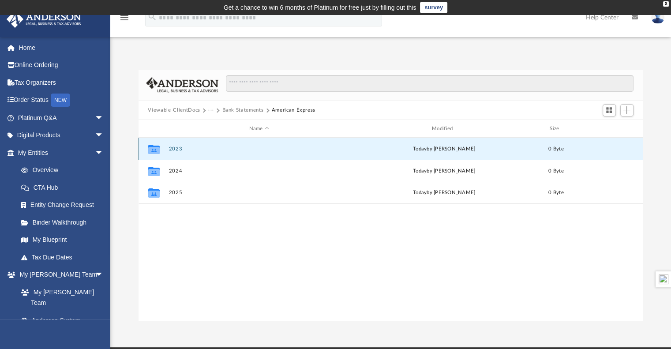
click at [175, 147] on button "2023" at bounding box center [259, 149] width 181 height 6
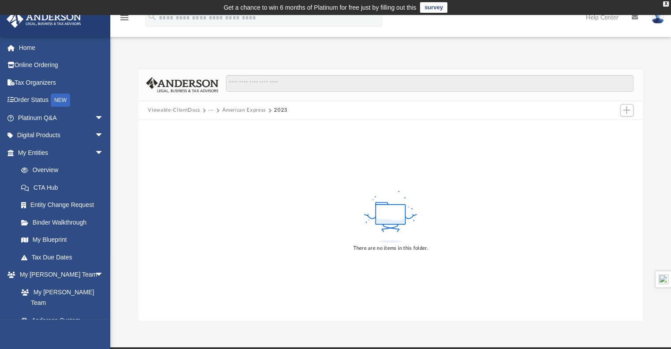
scroll to position [0, 0]
click at [625, 111] on span "Add" at bounding box center [627, 110] width 8 height 8
click at [606, 128] on li "Upload" at bounding box center [614, 127] width 28 height 9
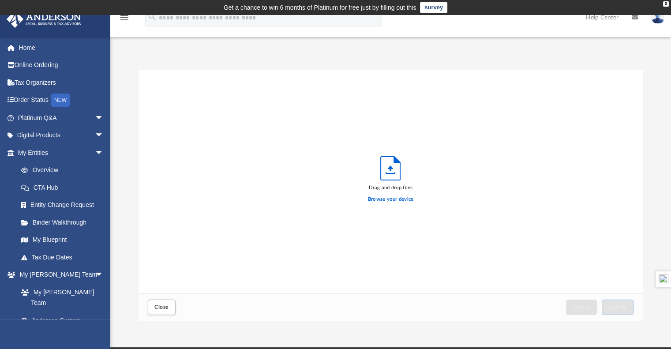
scroll to position [217, 498]
click at [395, 199] on label "Browse your device" at bounding box center [391, 200] width 46 height 8
click at [0, 0] on input "Browse your device" at bounding box center [0, 0] width 0 height 0
click at [165, 305] on span "Close" at bounding box center [161, 307] width 14 height 5
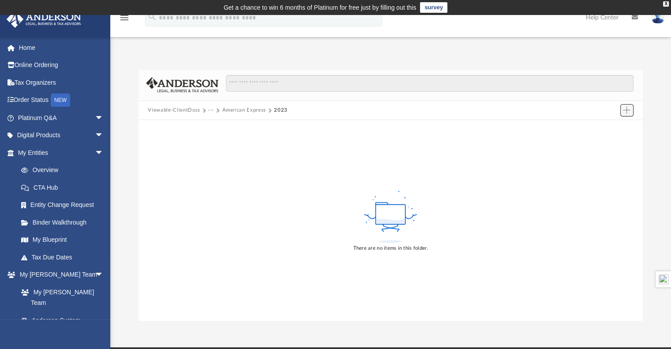
click at [625, 107] on span "Add" at bounding box center [627, 110] width 8 height 8
click at [608, 128] on li "Upload" at bounding box center [614, 127] width 28 height 9
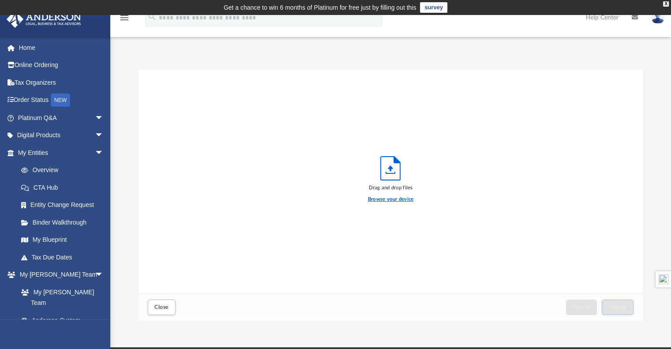
click at [401, 200] on label "Browse your device" at bounding box center [391, 200] width 46 height 8
click at [0, 0] on input "Browse your device" at bounding box center [0, 0] width 0 height 0
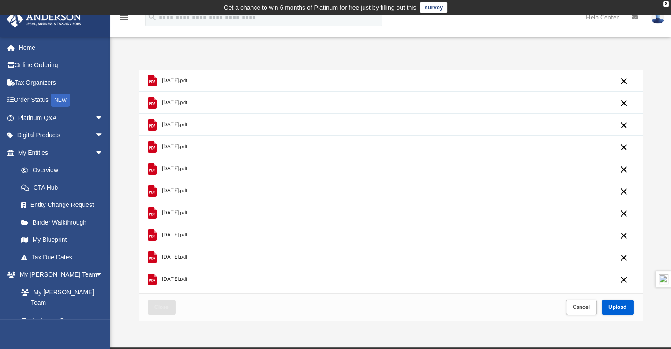
scroll to position [56, 0]
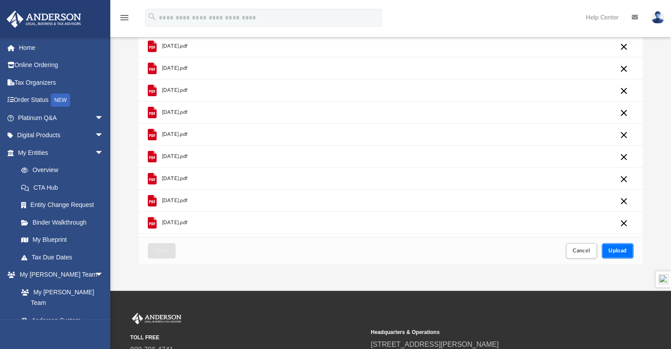
click at [618, 252] on span "Upload" at bounding box center [618, 250] width 19 height 5
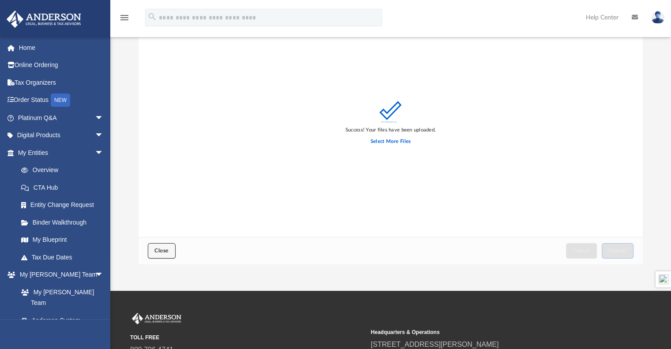
click at [159, 246] on button "Close" at bounding box center [161, 250] width 27 height 15
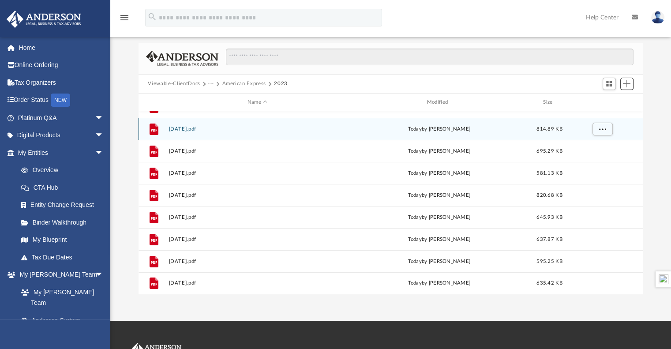
scroll to position [0, 0]
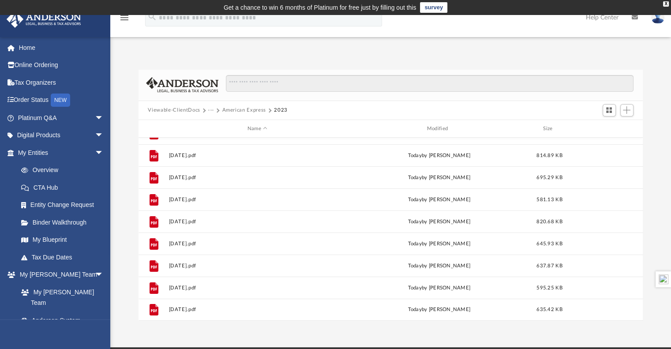
click at [252, 106] on button "American Express" at bounding box center [244, 110] width 44 height 8
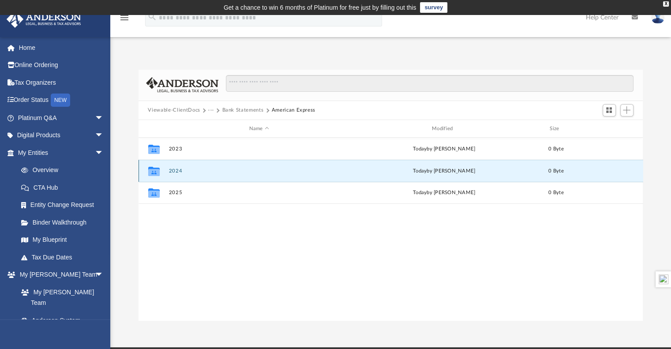
click at [178, 169] on button "2024" at bounding box center [259, 171] width 181 height 6
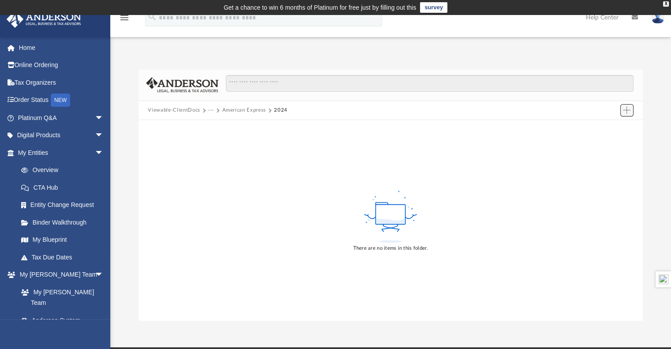
click at [625, 109] on span "Add" at bounding box center [627, 110] width 8 height 8
click at [608, 128] on li "Upload" at bounding box center [614, 127] width 28 height 9
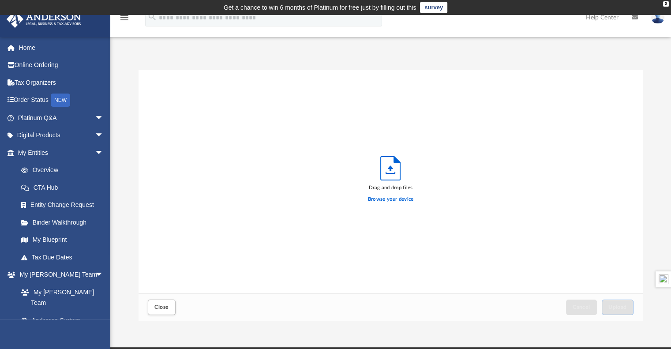
scroll to position [217, 498]
click at [387, 199] on label "Browse your device" at bounding box center [391, 200] width 46 height 8
click at [0, 0] on input "Browse your device" at bounding box center [0, 0] width 0 height 0
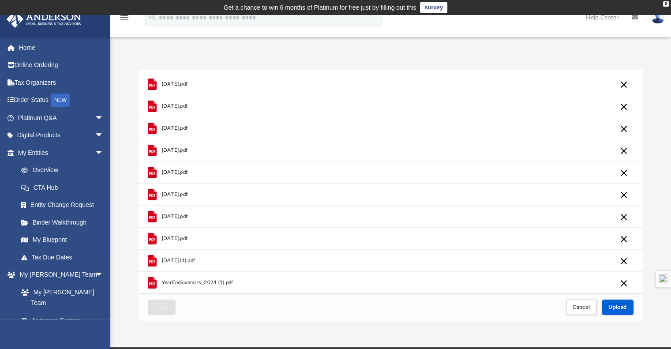
scroll to position [139, 0]
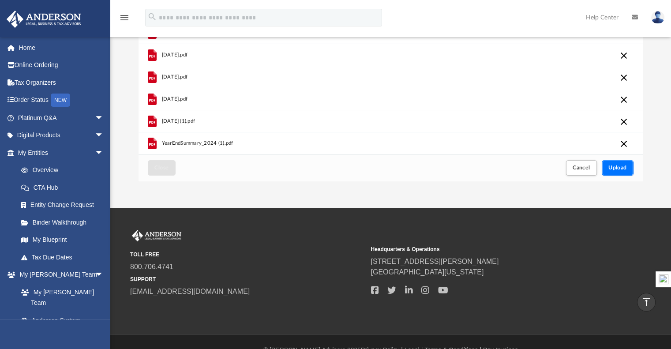
click at [622, 170] on span "Upload" at bounding box center [618, 167] width 19 height 5
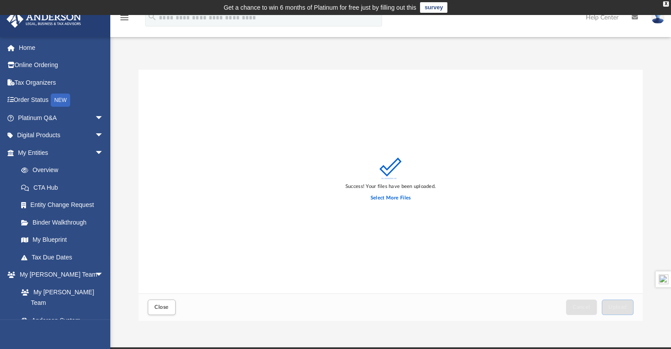
scroll to position [0, 0]
click at [159, 301] on button "Close" at bounding box center [161, 307] width 27 height 15
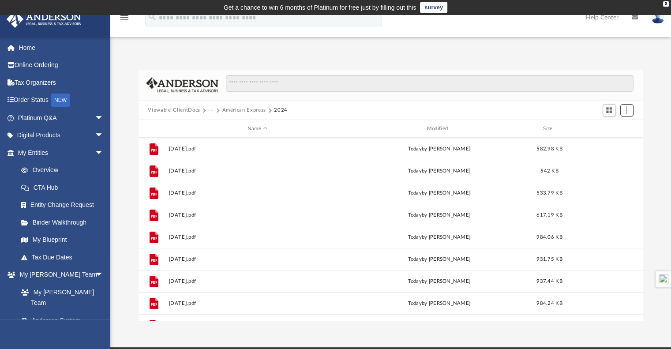
scroll to position [194, 498]
click at [247, 109] on button "American Express" at bounding box center [244, 110] width 44 height 8
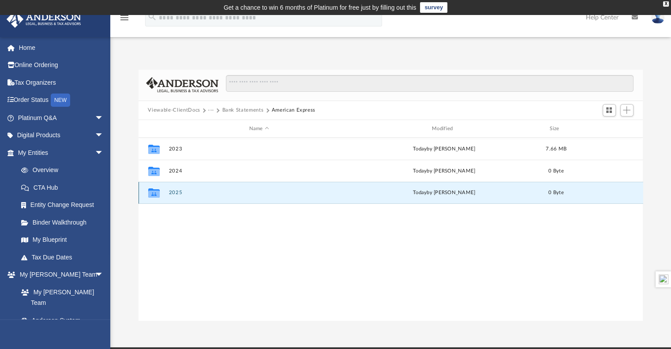
click at [175, 192] on button "2025" at bounding box center [259, 193] width 181 height 6
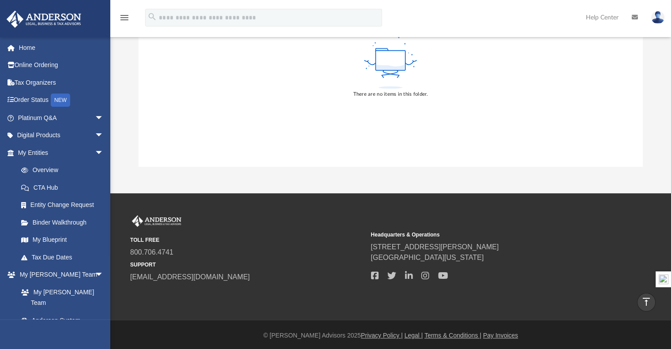
scroll to position [0, 0]
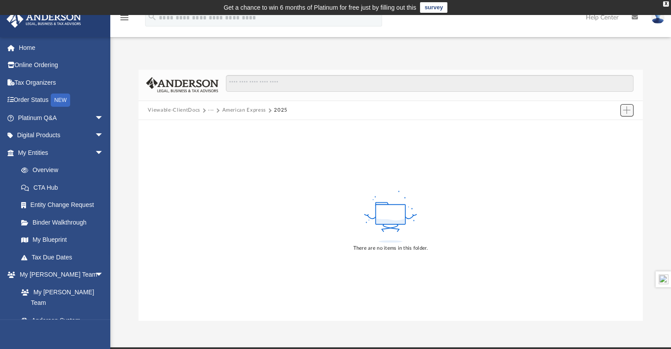
click at [630, 112] on span "Add" at bounding box center [627, 110] width 8 height 8
click at [607, 128] on li "Upload" at bounding box center [614, 127] width 28 height 9
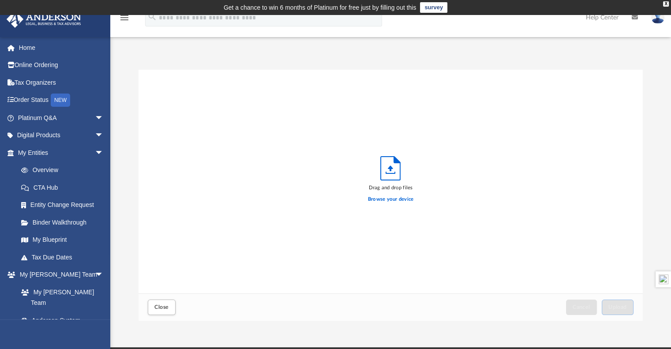
scroll to position [217, 498]
click at [392, 196] on label "Browse your device" at bounding box center [391, 200] width 46 height 8
click at [0, 0] on input "Browse your device" at bounding box center [0, 0] width 0 height 0
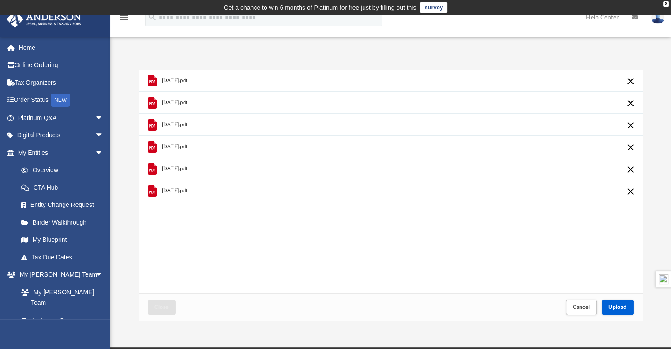
click at [616, 303] on iframe at bounding box center [620, 320] width 79 height 35
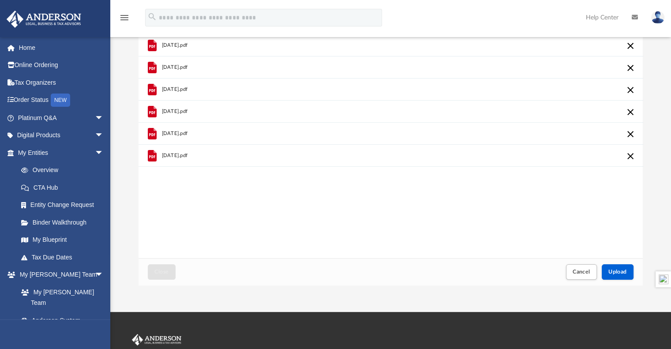
scroll to position [37, 0]
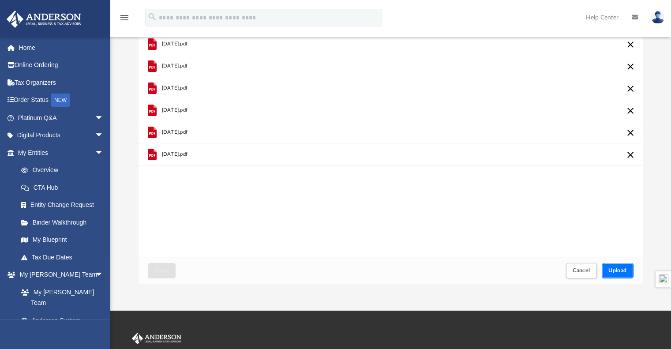
click at [621, 275] on button "Upload" at bounding box center [618, 270] width 32 height 15
